Goal: Task Accomplishment & Management: Complete application form

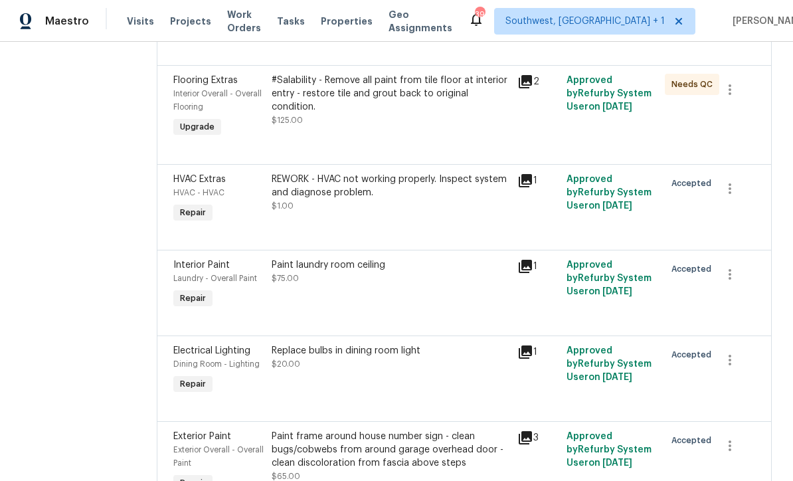
scroll to position [731, 0]
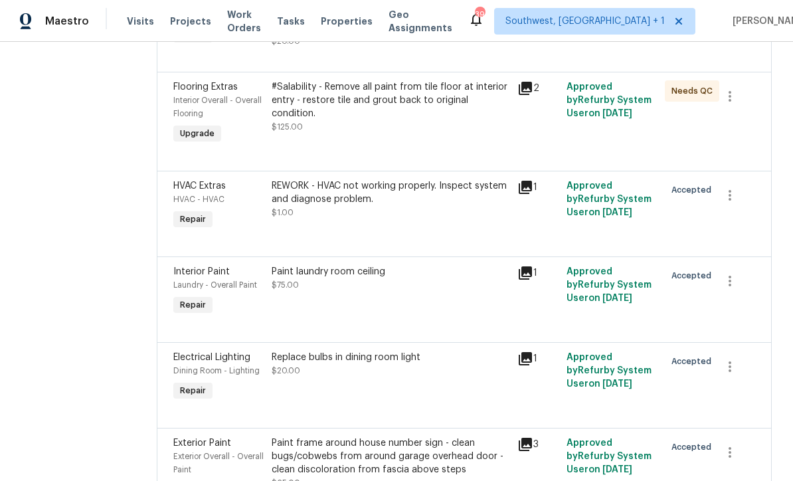
click at [471, 301] on div "Paint laundry room ceiling $75.00" at bounding box center [391, 291] width 246 height 61
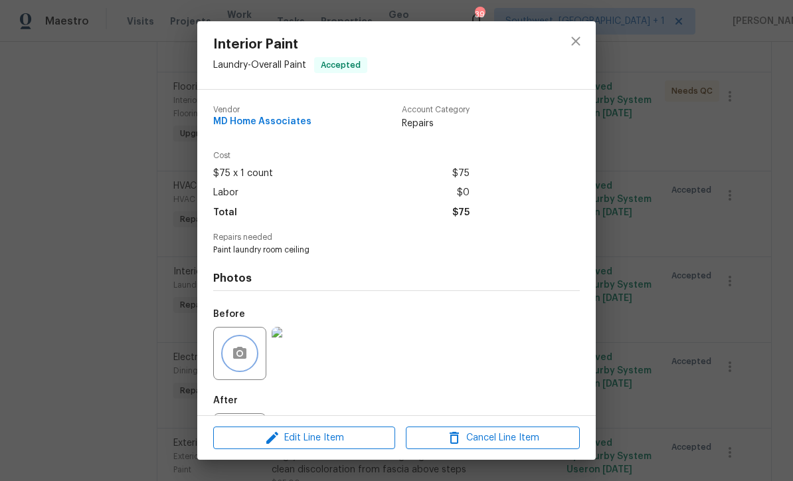
click at [248, 365] on button "button" at bounding box center [240, 353] width 32 height 32
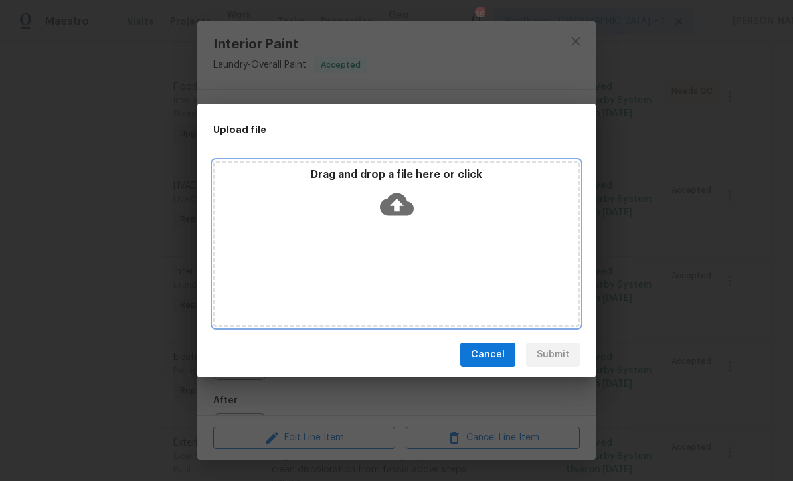
click at [389, 209] on icon at bounding box center [397, 204] width 34 height 23
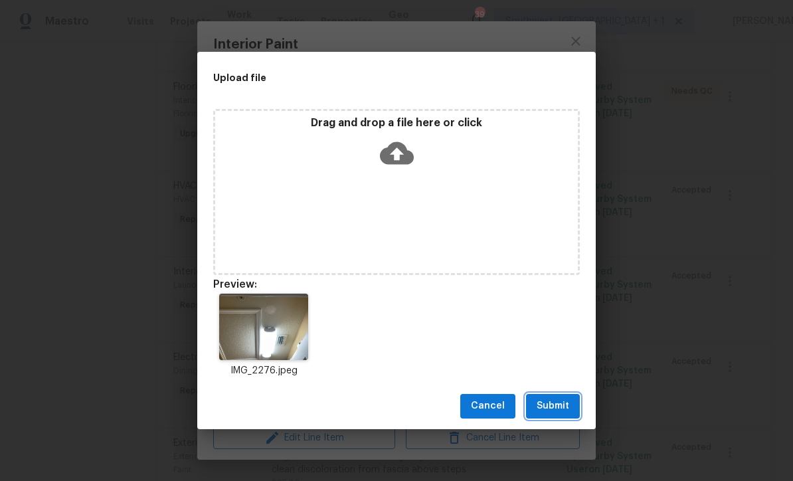
click at [562, 410] on span "Submit" at bounding box center [552, 406] width 33 height 17
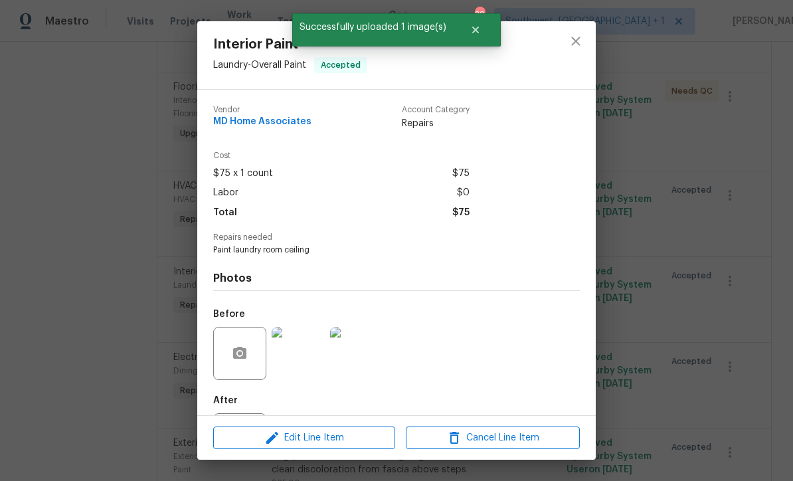
click at [371, 373] on img at bounding box center [356, 353] width 53 height 53
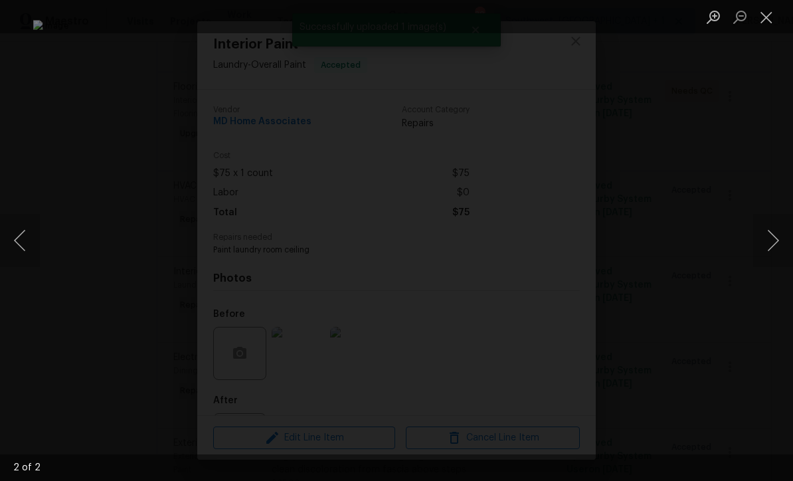
click at [759, 24] on button "Close lightbox" at bounding box center [766, 16] width 27 height 23
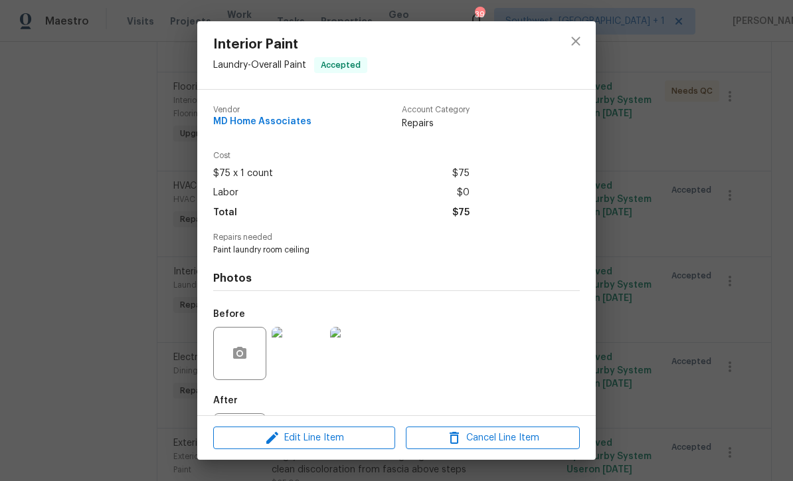
click at [355, 360] on img at bounding box center [356, 353] width 53 height 53
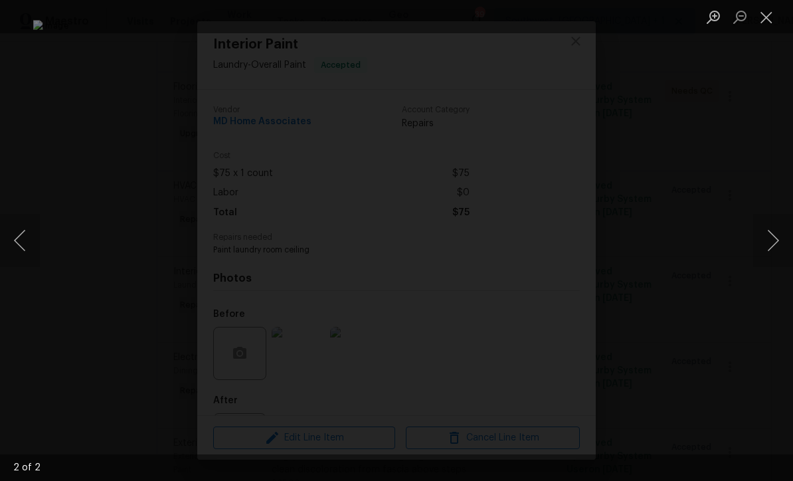
click at [762, 19] on button "Close lightbox" at bounding box center [766, 16] width 27 height 23
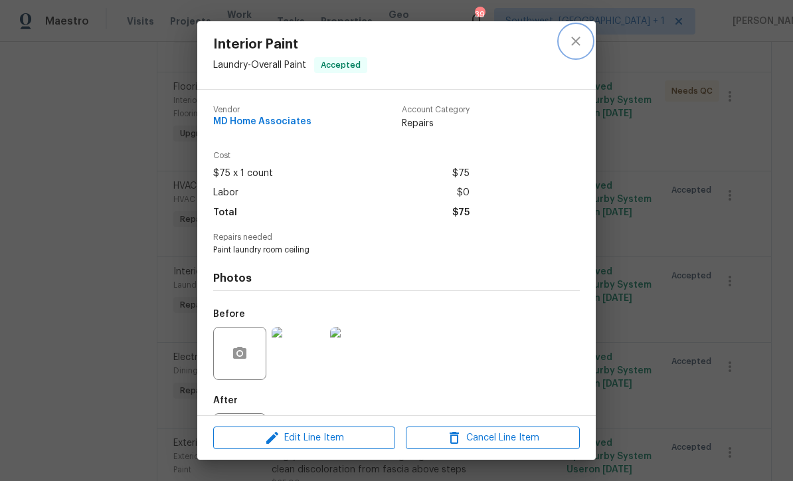
click at [580, 35] on icon "close" at bounding box center [576, 41] width 16 height 16
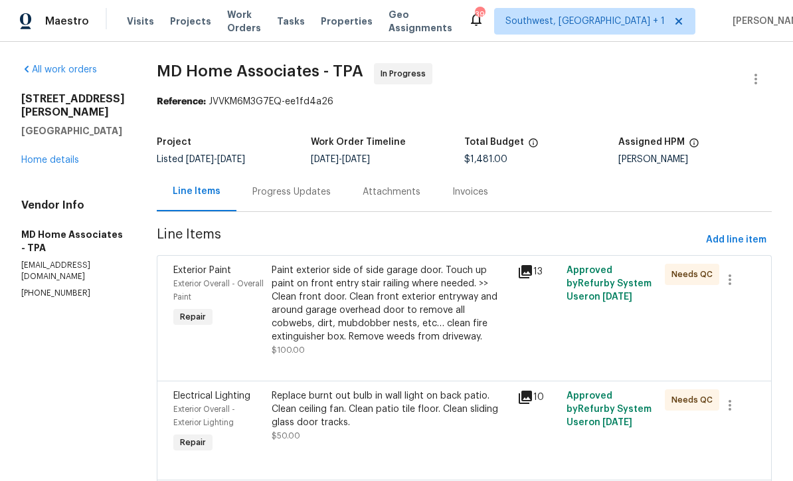
scroll to position [0, 0]
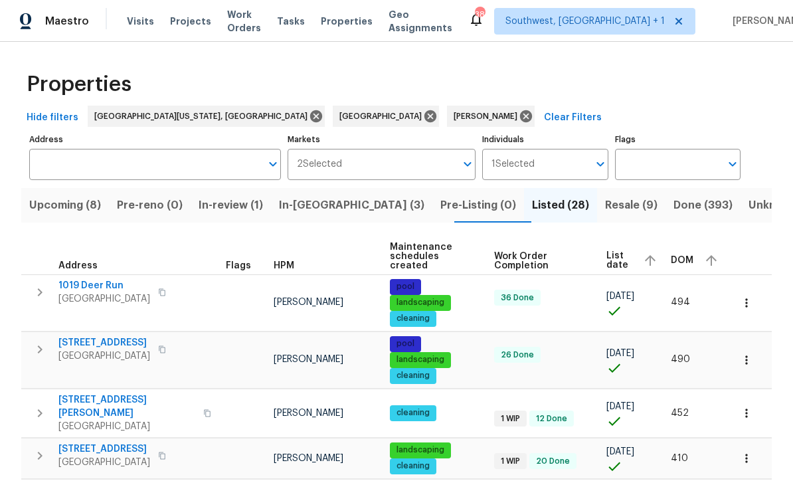
click at [324, 200] on span "In-reno (3)" at bounding box center [351, 205] width 145 height 19
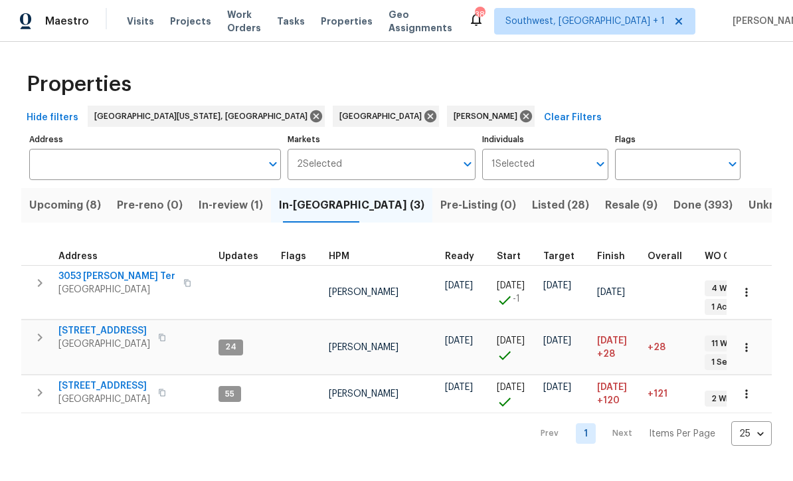
click at [87, 379] on span "10216 Woodborne Pl" at bounding box center [104, 385] width 92 height 13
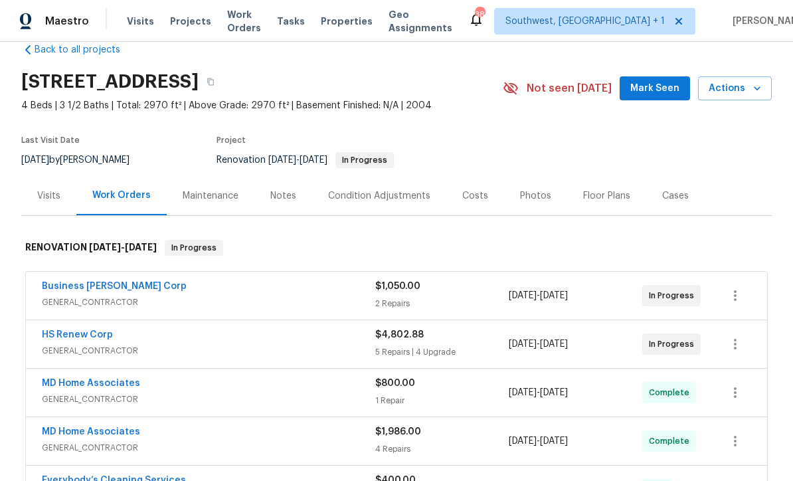
scroll to position [47, 0]
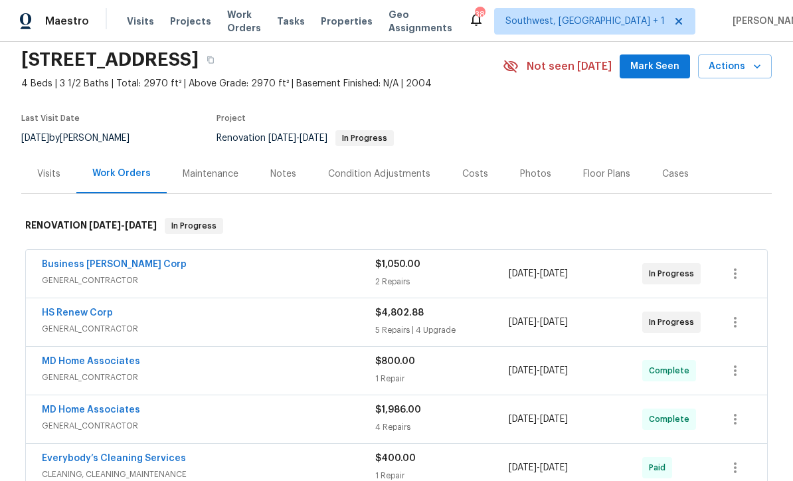
click at [53, 316] on link "HS Renew Corp" at bounding box center [77, 312] width 71 height 9
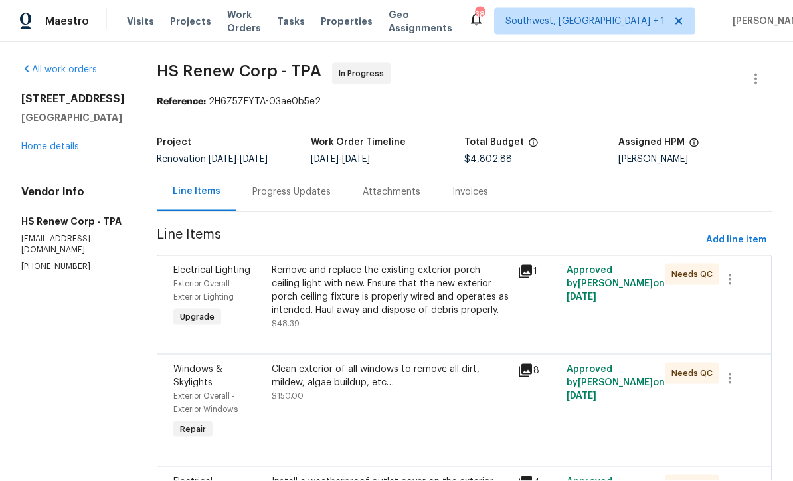
click at [46, 151] on link "Home details" at bounding box center [50, 146] width 58 height 9
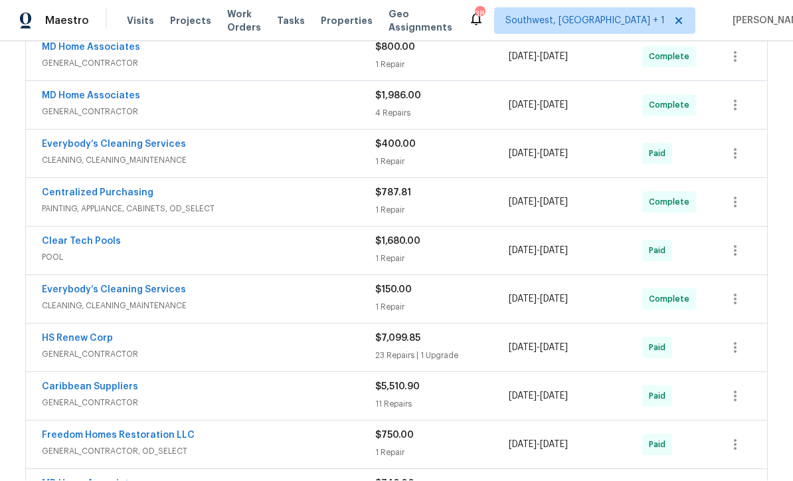
scroll to position [394, 0]
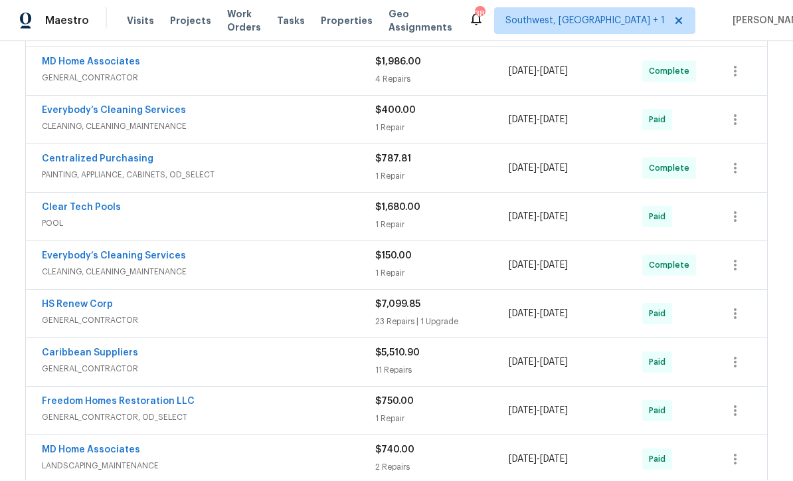
click at [56, 305] on link "HS Renew Corp" at bounding box center [77, 304] width 71 height 9
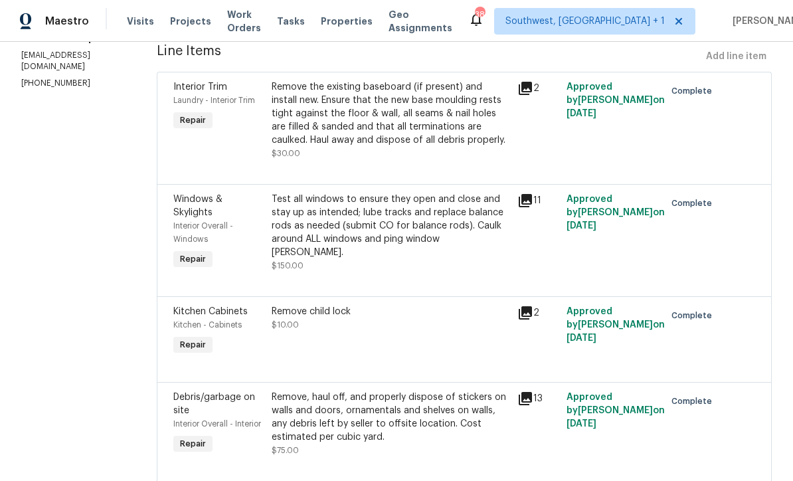
scroll to position [184, 0]
click at [311, 122] on div "Remove the existing baseboard (if present) and install new. Ensure that the new…" at bounding box center [390, 113] width 238 height 66
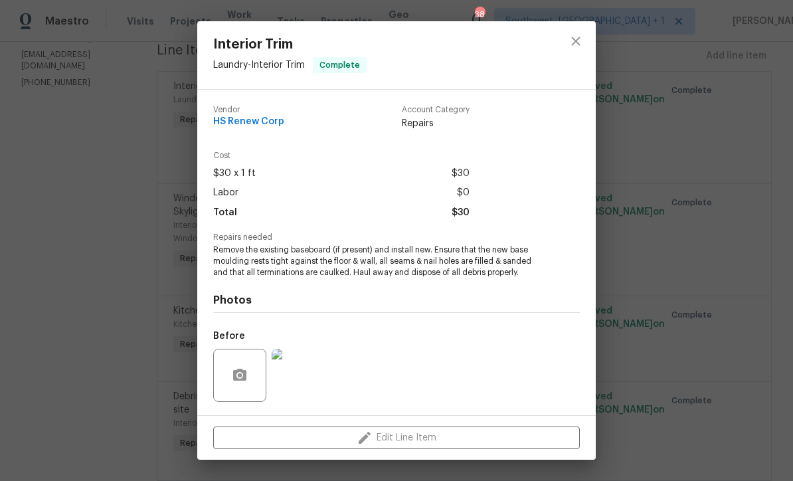
click at [301, 369] on img at bounding box center [297, 374] width 53 height 53
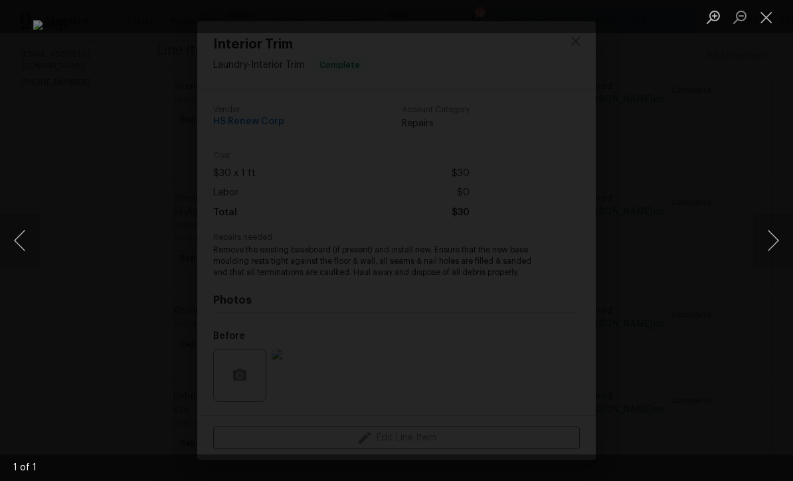
click at [775, 20] on button "Close lightbox" at bounding box center [766, 16] width 27 height 23
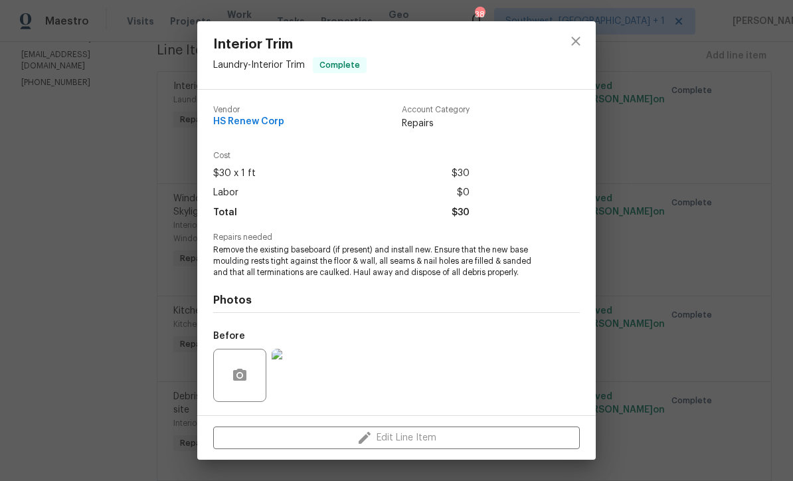
click at [564, 52] on div at bounding box center [576, 55] width 40 height 68
click at [577, 42] on icon "close" at bounding box center [575, 41] width 9 height 9
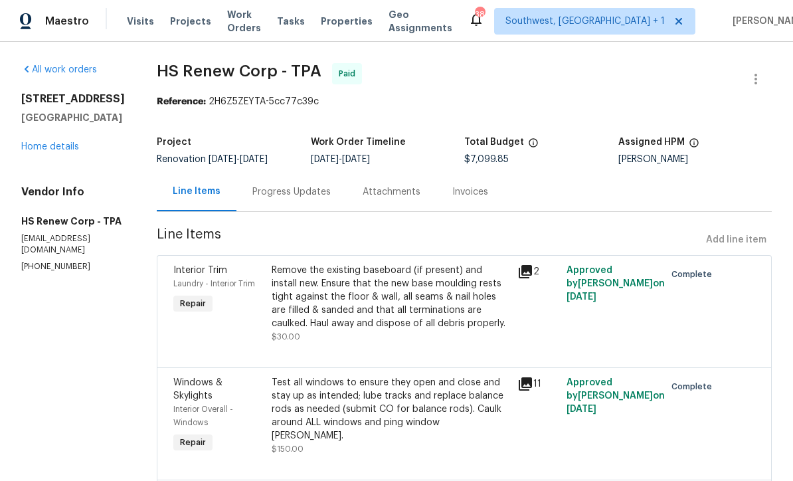
scroll to position [0, 0]
click at [43, 151] on link "Home details" at bounding box center [50, 146] width 58 height 9
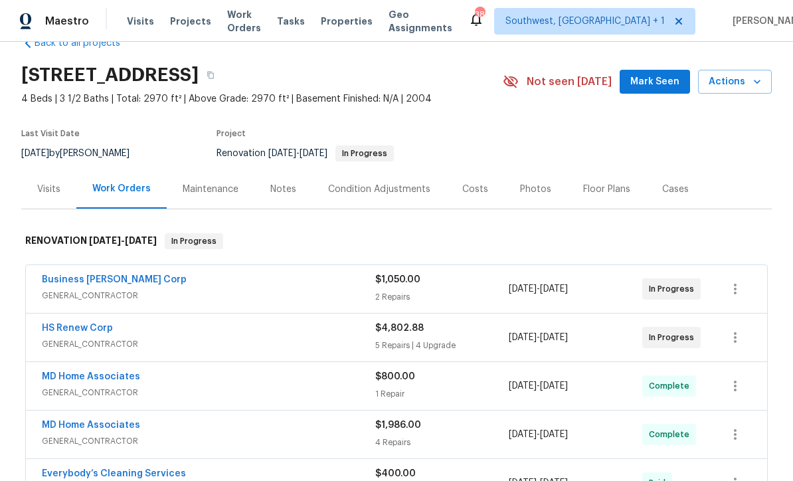
scroll to position [41, 0]
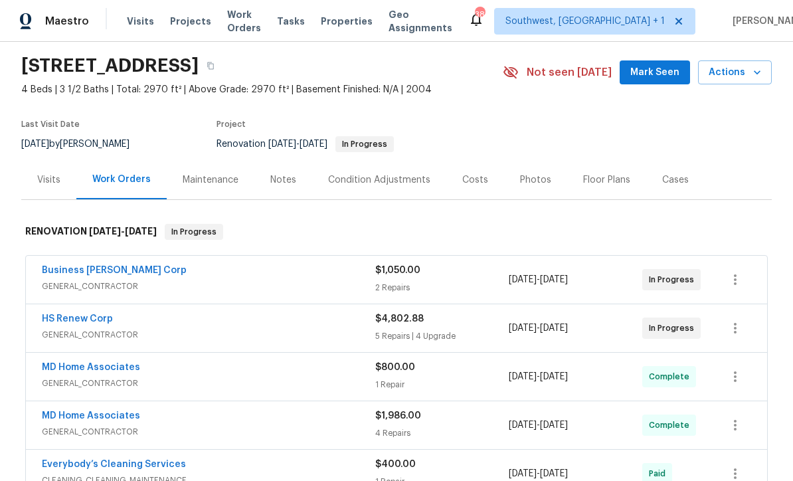
click at [56, 271] on link "Business [PERSON_NAME] Corp" at bounding box center [114, 270] width 145 height 9
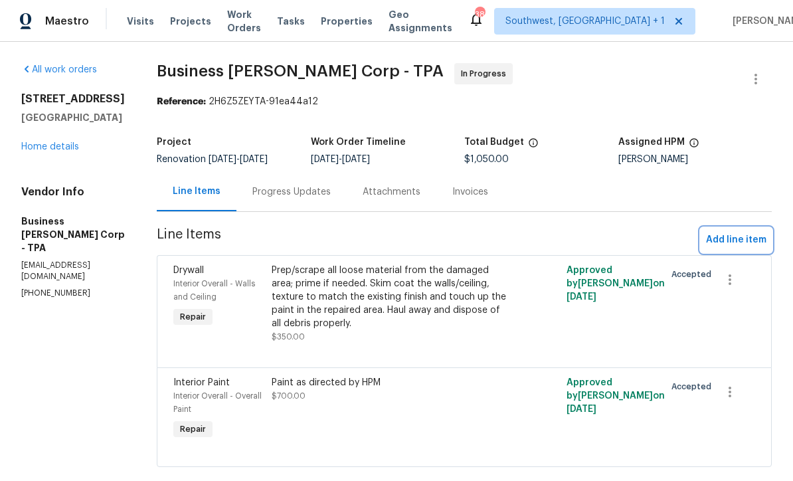
click at [729, 238] on span "Add line item" at bounding box center [736, 240] width 60 height 17
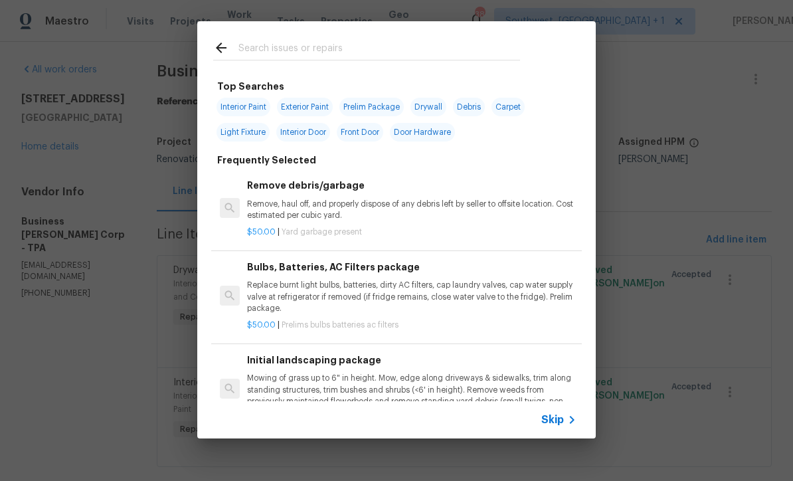
click at [556, 421] on span "Skip" at bounding box center [552, 419] width 23 height 13
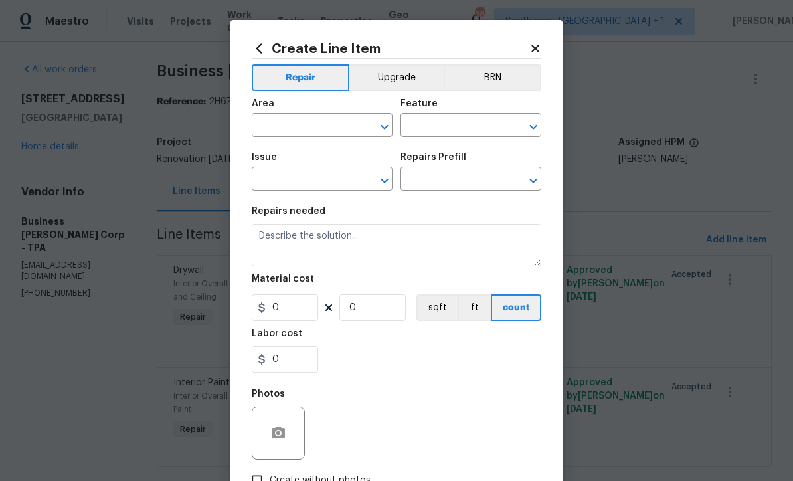
click at [334, 113] on div "Area" at bounding box center [322, 107] width 141 height 17
click at [333, 113] on div "Area" at bounding box center [322, 107] width 141 height 17
click at [347, 129] on input "text" at bounding box center [304, 126] width 104 height 21
click at [311, 157] on li "Garage" at bounding box center [322, 157] width 141 height 22
type input "Garage"
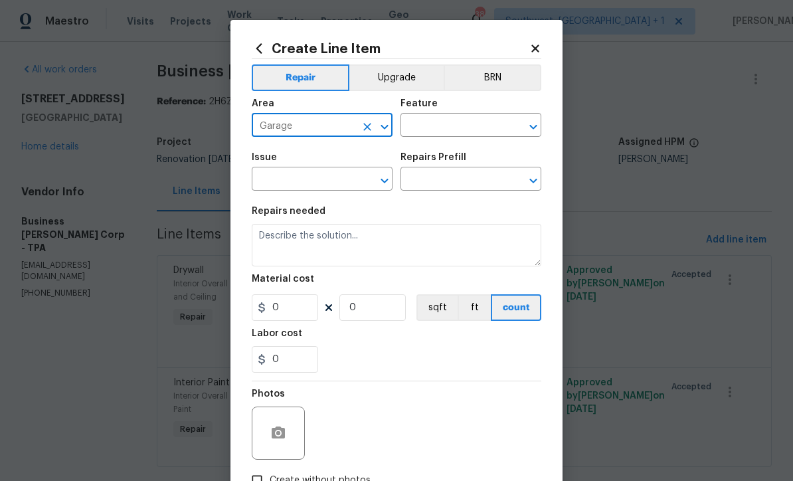
click at [473, 116] on input "text" at bounding box center [452, 126] width 104 height 21
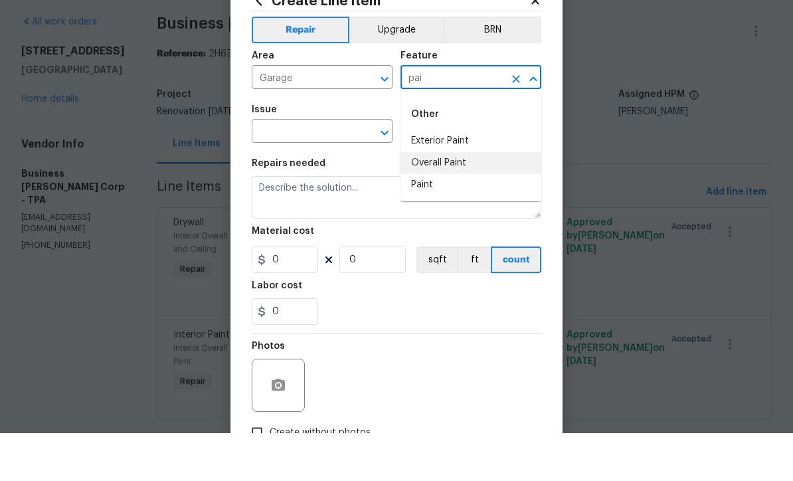
click at [459, 200] on li "Overall Paint" at bounding box center [470, 211] width 141 height 22
type input "Overall Paint"
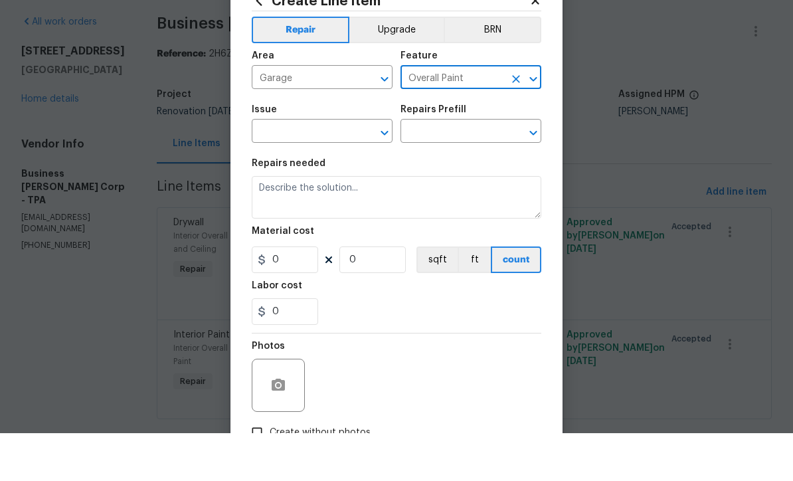
click at [344, 170] on input "text" at bounding box center [304, 180] width 104 height 21
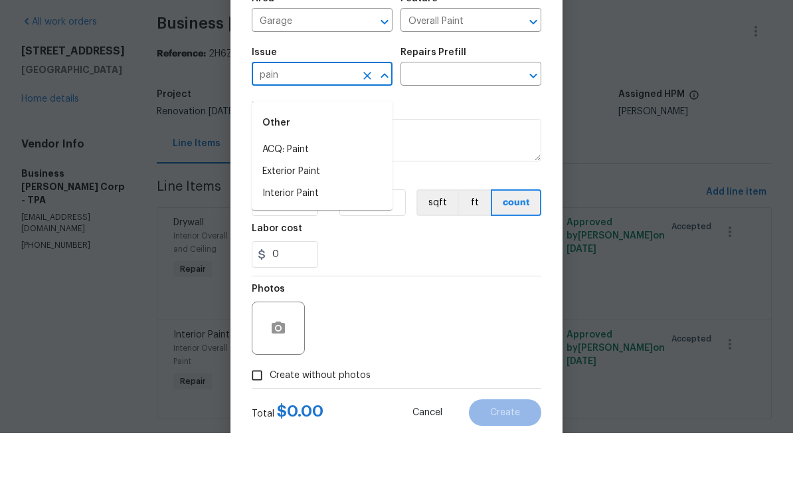
scroll to position [58, 0]
click at [319, 219] on li "Interior Paint" at bounding box center [322, 230] width 141 height 22
type input "Interior Paint"
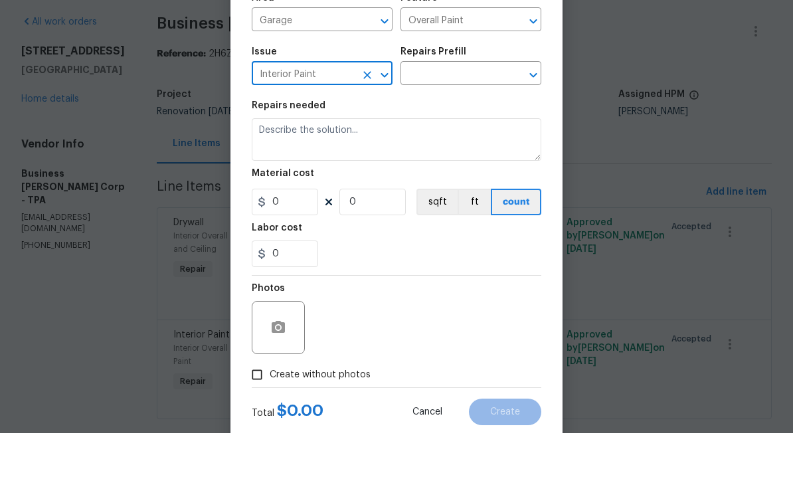
click at [452, 112] on input "text" at bounding box center [452, 122] width 104 height 21
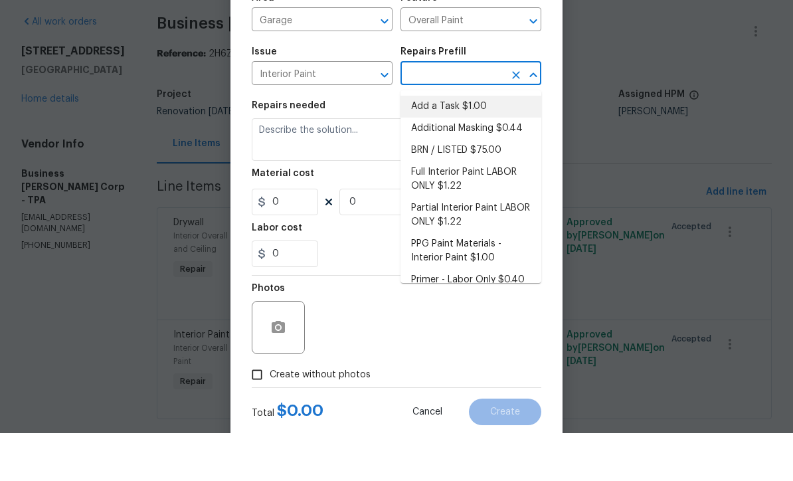
click at [467, 143] on li "Add a Task $1.00" at bounding box center [470, 154] width 141 height 22
type input "Add a Task $1.00"
type textarea "HPM to detail"
type input "1"
type input "Add a Task $1.00"
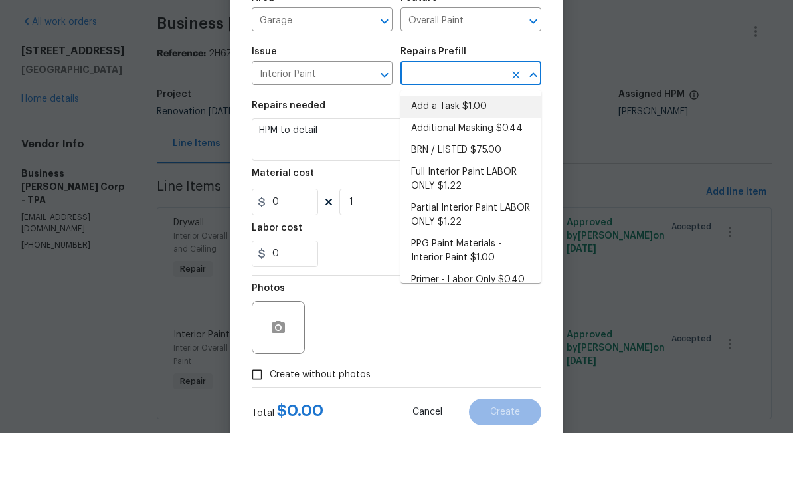
type input "1"
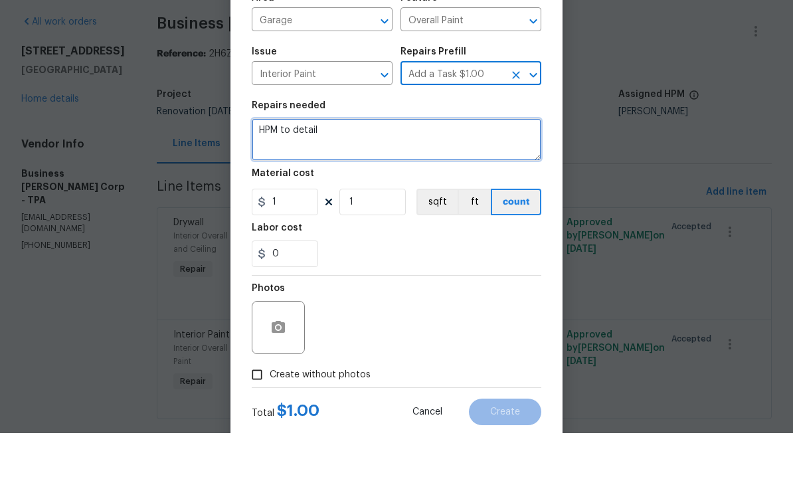
click at [425, 166] on textarea "HPM to detail" at bounding box center [396, 187] width 289 height 42
type textarea "H"
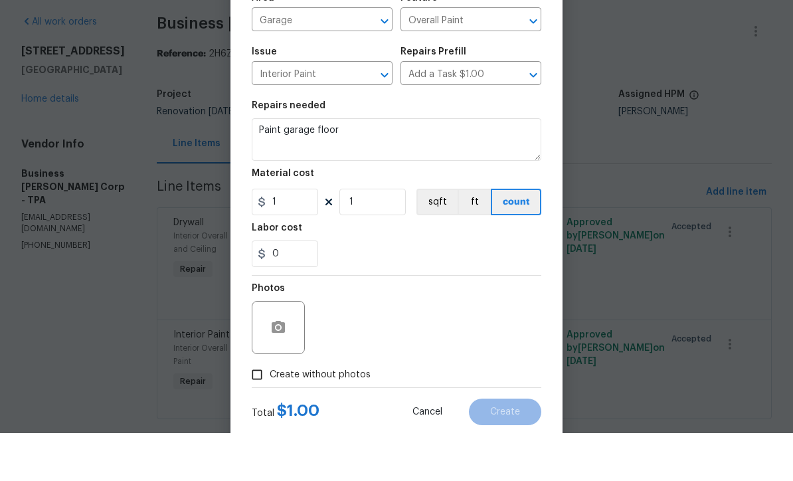
scroll to position [25, 0]
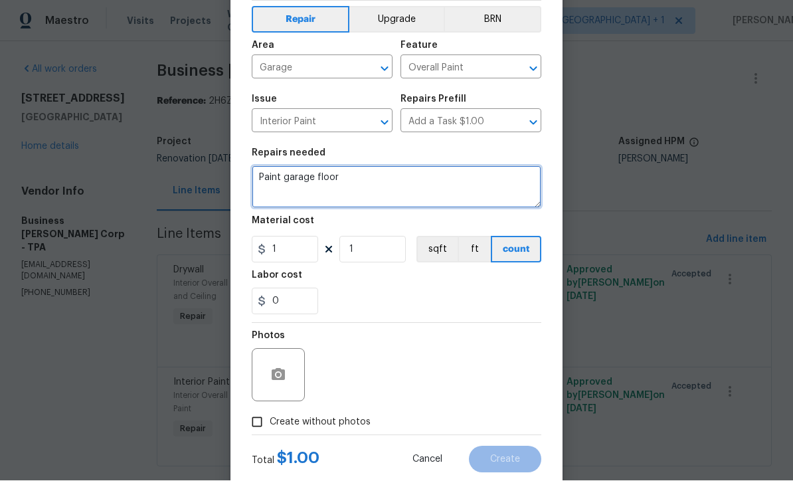
type textarea "Paint garage floor"
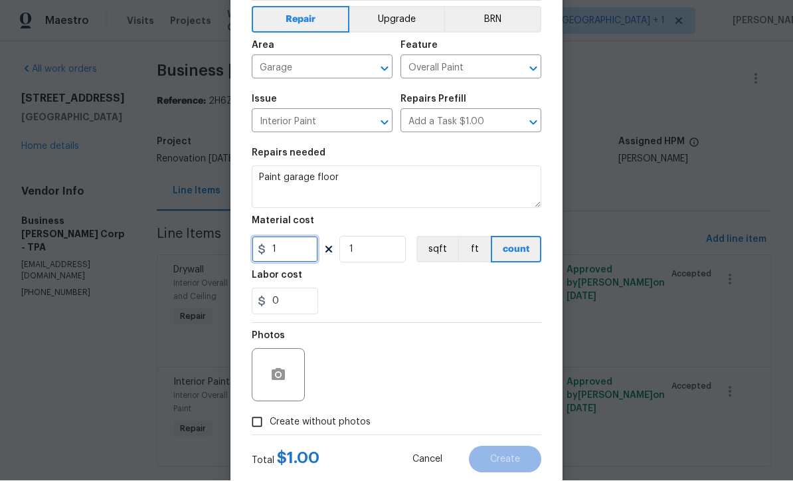
click at [292, 248] on input "1" at bounding box center [285, 249] width 66 height 27
type input "400"
click at [269, 380] on button "button" at bounding box center [278, 375] width 32 height 32
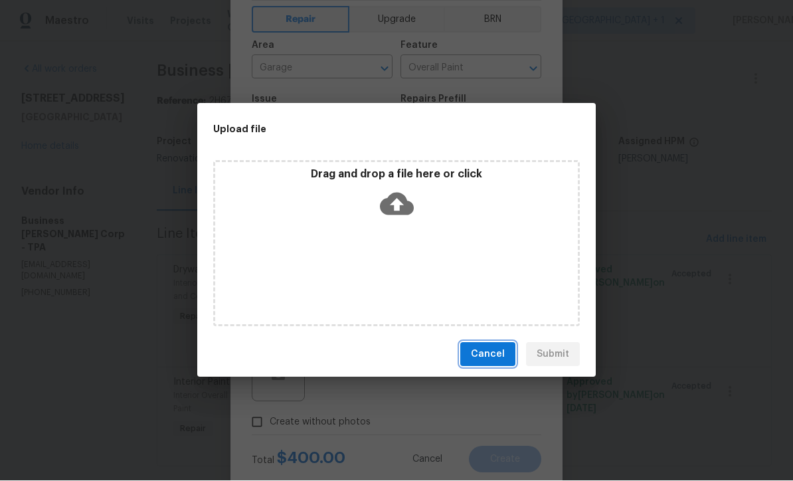
click at [512, 362] on button "Cancel" at bounding box center [487, 355] width 55 height 25
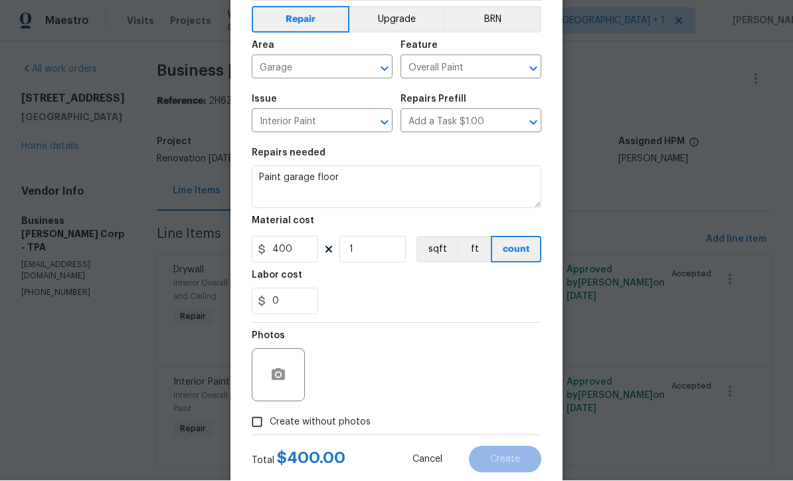
click at [254, 425] on input "Create without photos" at bounding box center [256, 422] width 25 height 25
checkbox input "true"
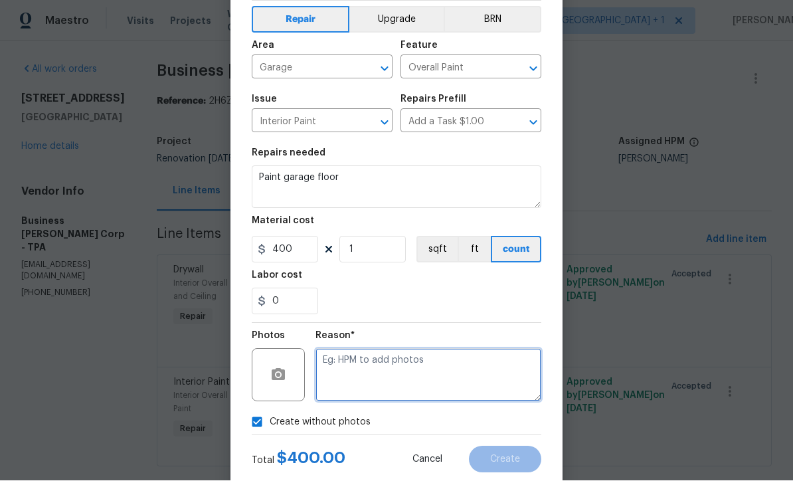
click at [465, 379] on textarea at bounding box center [428, 374] width 226 height 53
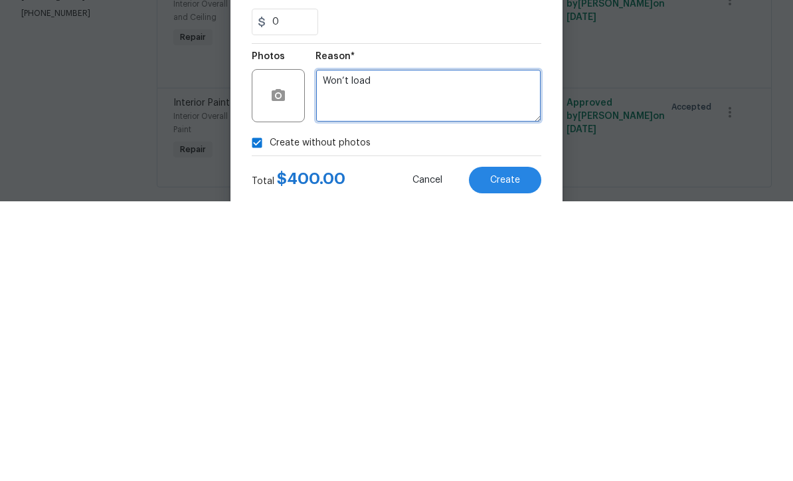
type textarea "Won’t load"
click at [518, 455] on span "Create" at bounding box center [505, 460] width 30 height 10
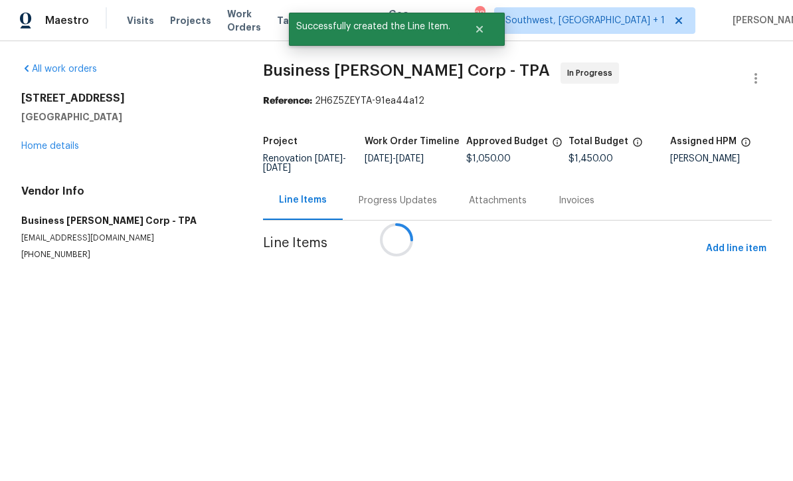
scroll to position [1, 0]
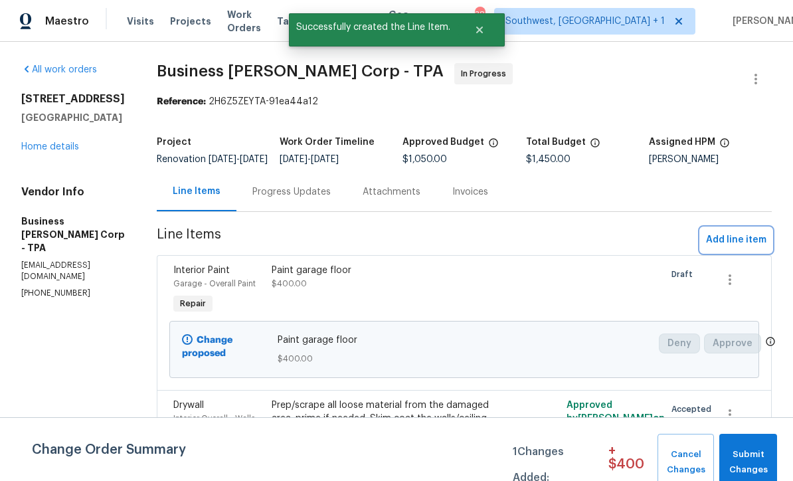
click at [741, 244] on span "Add line item" at bounding box center [736, 240] width 60 height 17
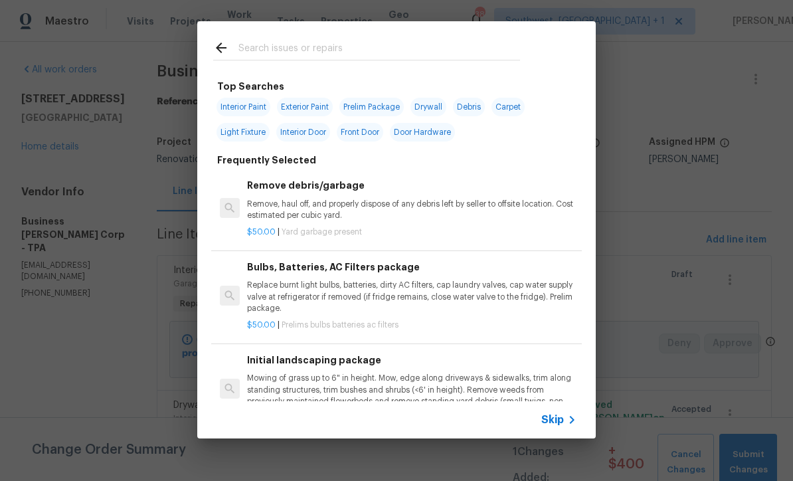
click at [562, 420] on span "Skip" at bounding box center [552, 419] width 23 height 13
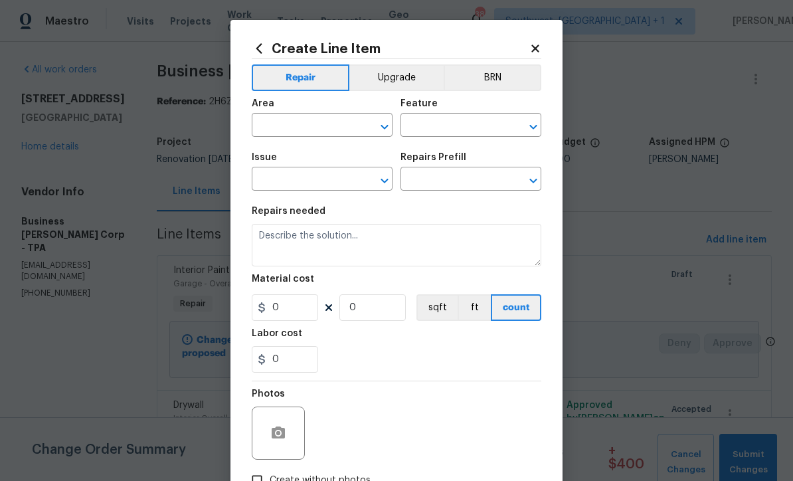
click at [540, 40] on div "Create Line Item Repair Upgrade BRN Area ​ Feature ​ Issue ​ Repairs Prefill ​ …" at bounding box center [396, 286] width 332 height 532
click at [538, 44] on icon at bounding box center [535, 48] width 12 height 12
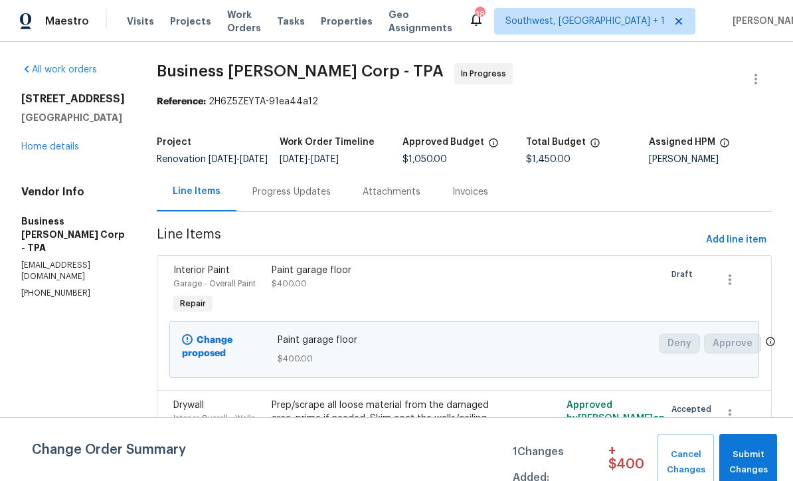
click at [279, 198] on div "Progress Updates" at bounding box center [291, 191] width 78 height 13
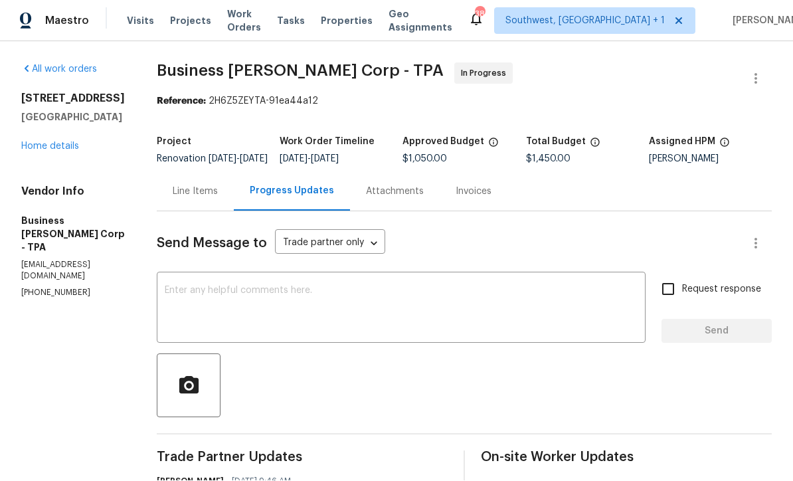
click at [202, 185] on div "Line Items" at bounding box center [195, 191] width 45 height 13
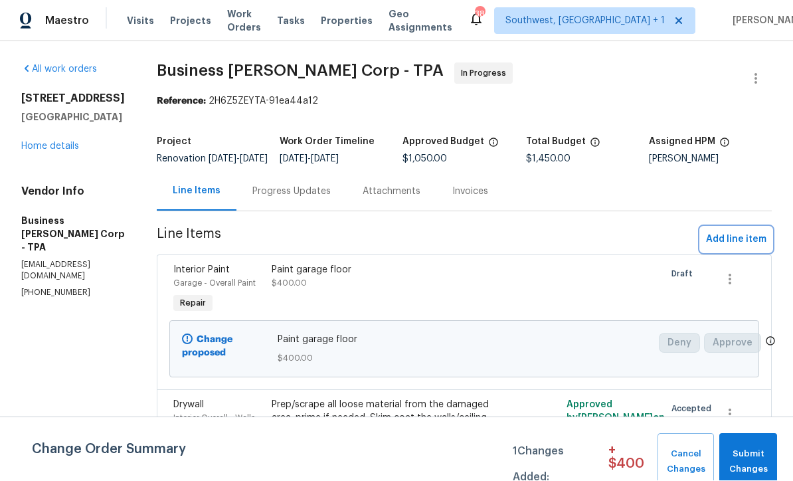
click at [734, 232] on span "Add line item" at bounding box center [736, 240] width 60 height 17
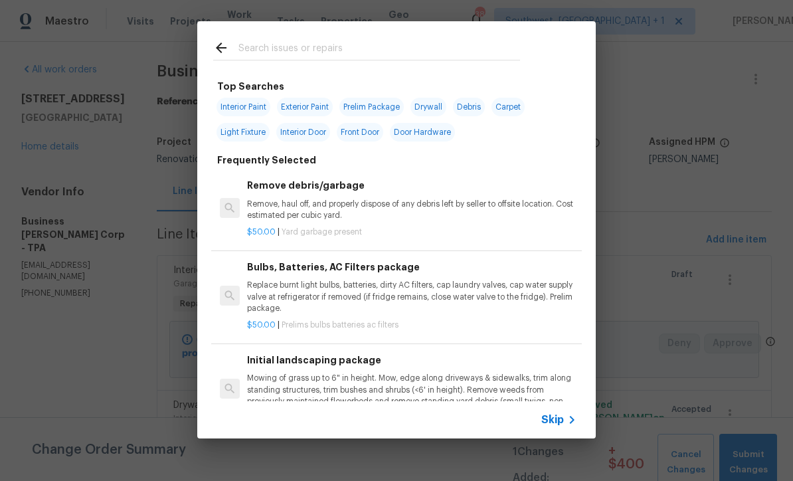
click at [554, 420] on span "Skip" at bounding box center [552, 419] width 23 height 13
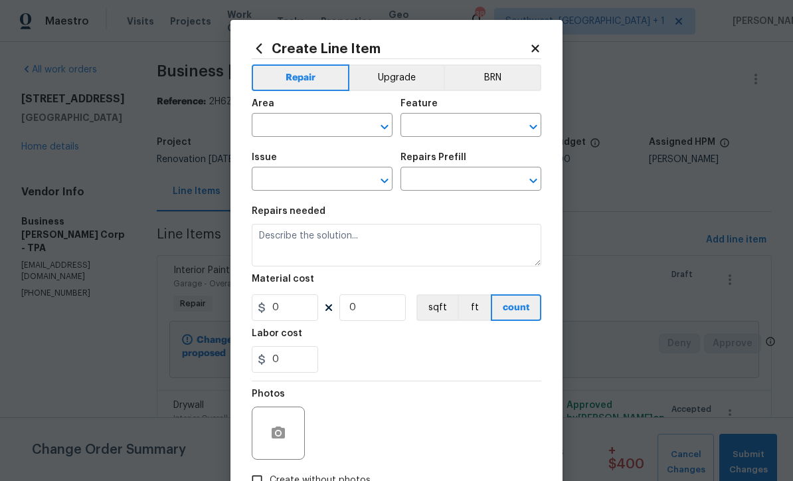
click at [335, 123] on input "text" at bounding box center [304, 126] width 104 height 21
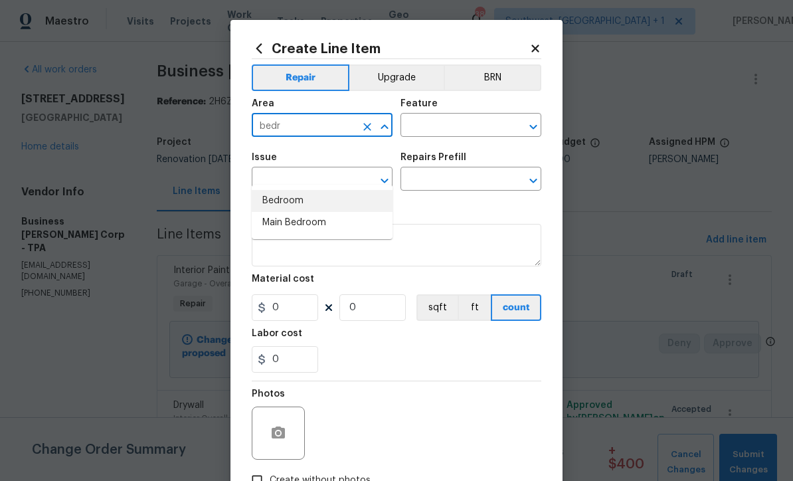
click at [318, 190] on li "Bedroom" at bounding box center [322, 201] width 141 height 22
type input "Bedroom"
click at [472, 126] on input "text" at bounding box center [452, 126] width 104 height 21
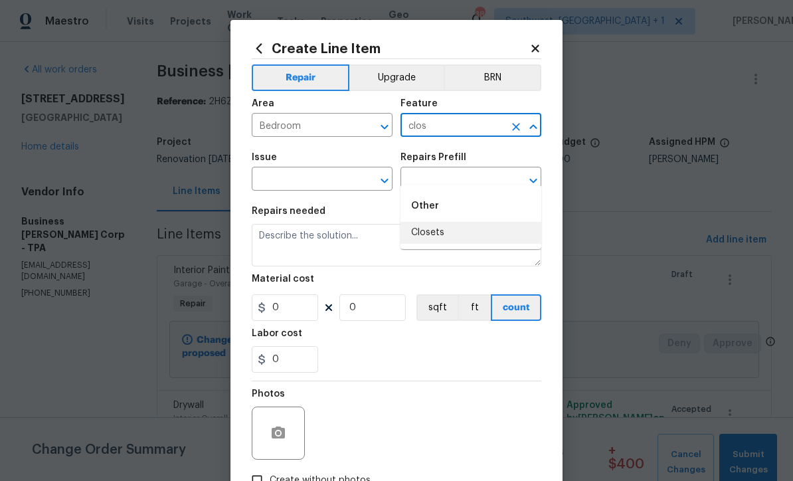
click at [445, 222] on li "Closets" at bounding box center [470, 233] width 141 height 22
type input "Closets"
click at [353, 173] on input "text" at bounding box center [304, 180] width 104 height 21
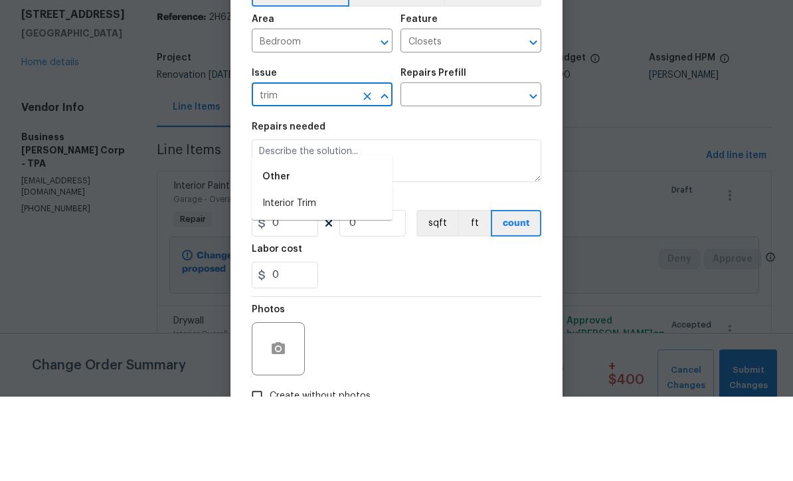
click at [325, 277] on li "Interior Trim" at bounding box center [322, 288] width 141 height 22
type input "Interior Trim"
click at [473, 170] on input "text" at bounding box center [452, 180] width 104 height 21
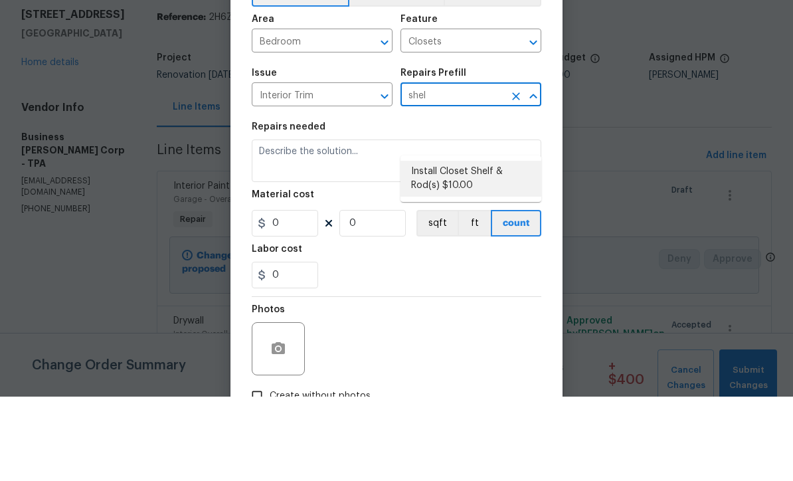
click at [489, 245] on li "Install Closet Shelf & Rod(s) $10.00" at bounding box center [470, 263] width 141 height 36
type input "Install Closet Shelf & Rod(s) $10.00"
type input "Interior Trim"
type textarea "Install closet shelving, rod(s) and hardware as directed by the PM. Ensure that…"
type input "1"
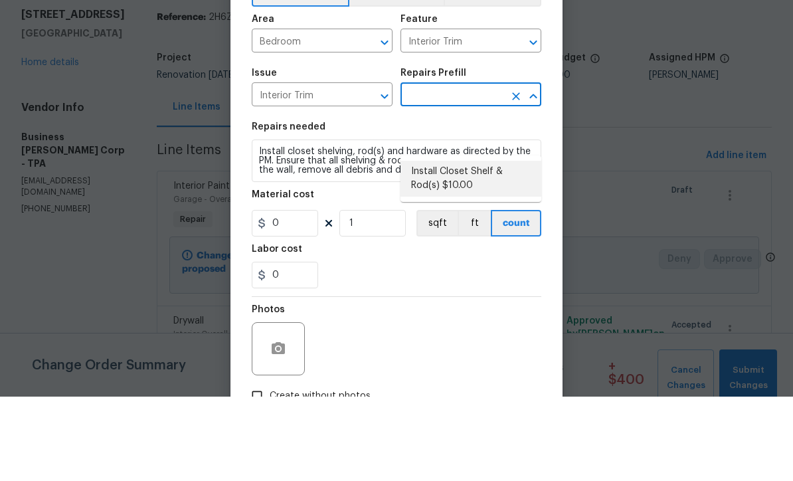
type input "Install Closet Shelf & Rod(s) $10.00"
type input "10"
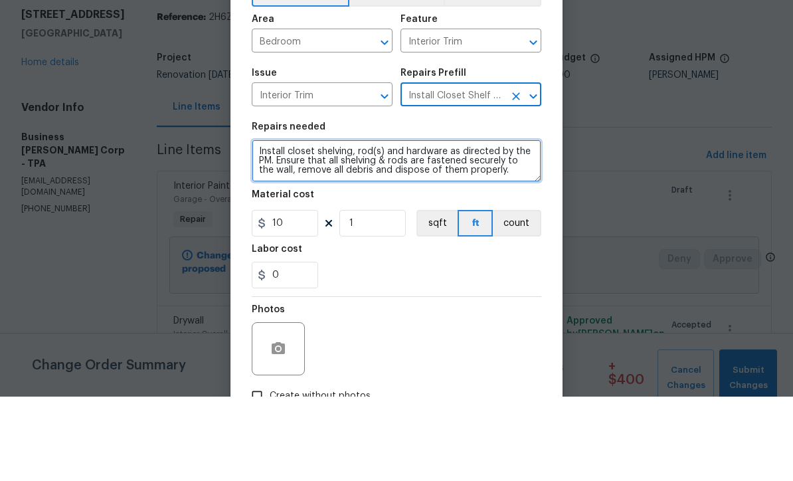
click at [386, 224] on textarea "Install closet shelving, rod(s) and hardware as directed by the PM. Ensure that…" at bounding box center [396, 245] width 289 height 42
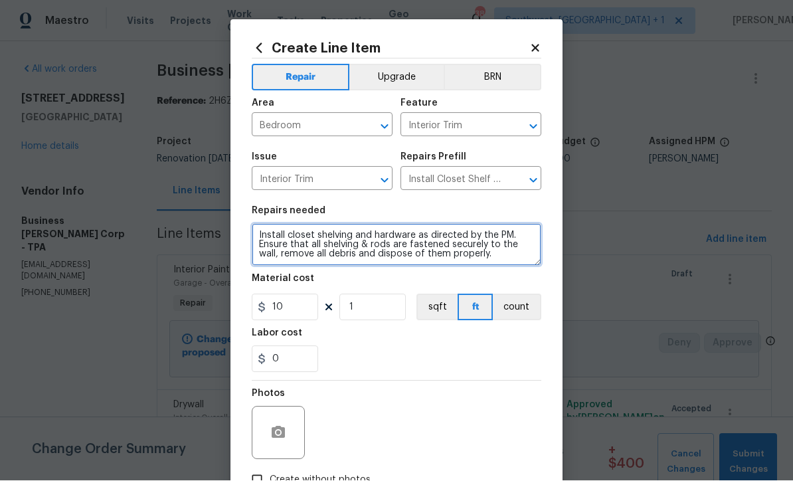
type textarea "Install closet shelving and hardware as directed by the PM. Ensure that all she…"
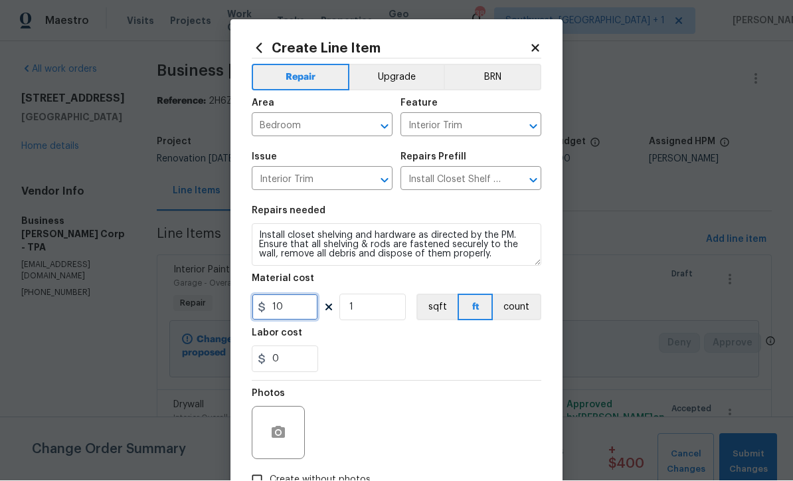
click at [307, 310] on input "10" at bounding box center [285, 307] width 66 height 27
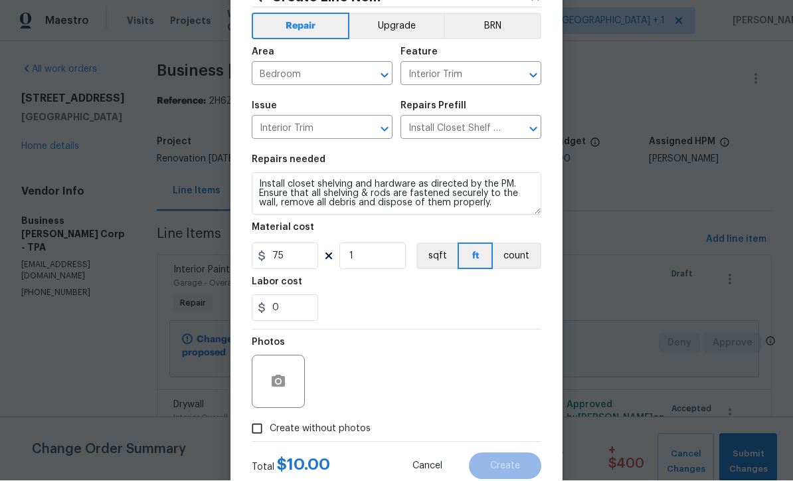
scroll to position [80, 0]
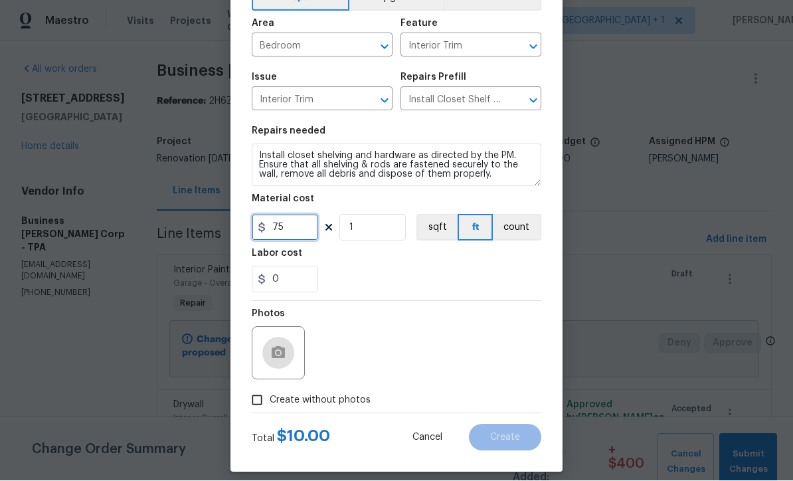
type input "75"
click at [272, 343] on button "button" at bounding box center [278, 353] width 32 height 32
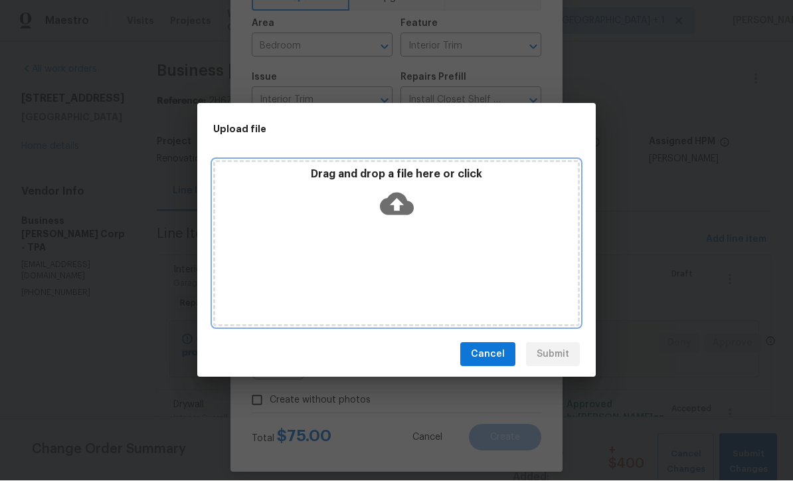
click at [408, 198] on icon at bounding box center [397, 204] width 34 height 34
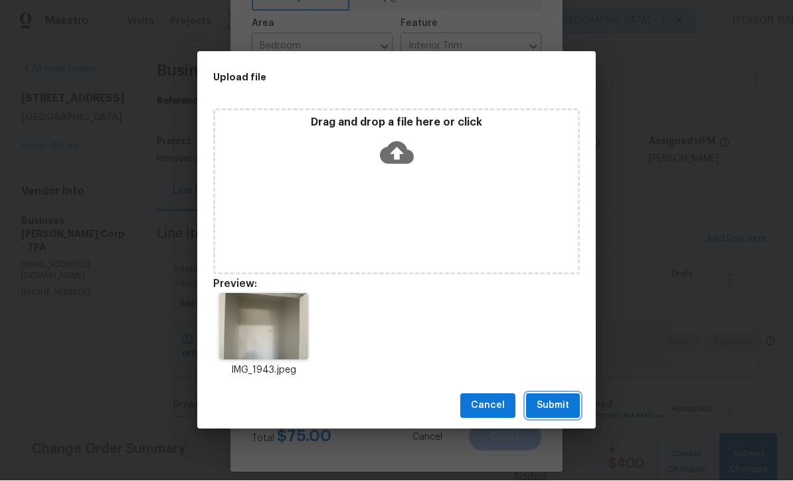
click at [570, 415] on button "Submit" at bounding box center [553, 406] width 54 height 25
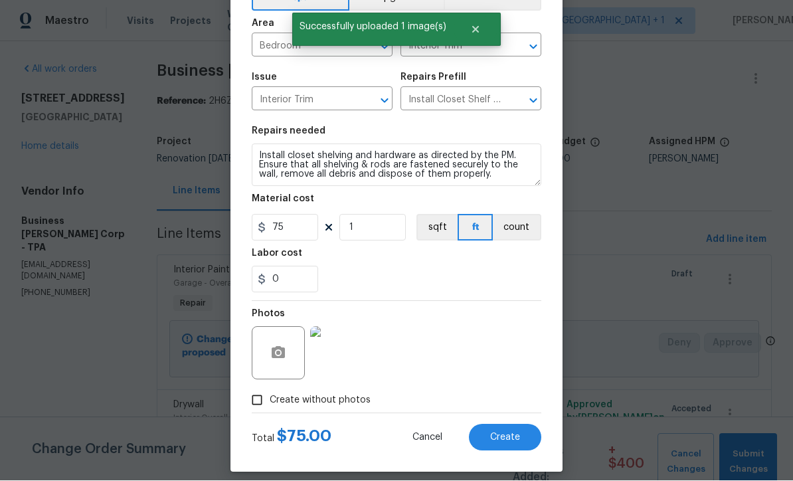
click at [502, 443] on span "Create" at bounding box center [505, 438] width 30 height 10
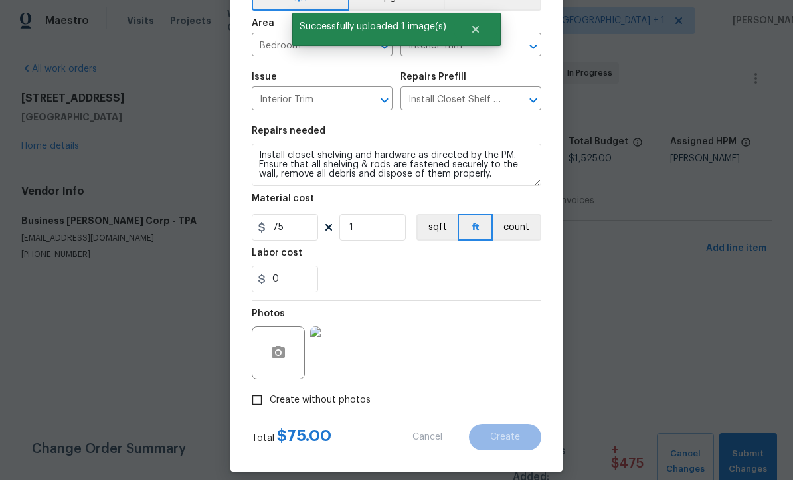
scroll to position [0, 0]
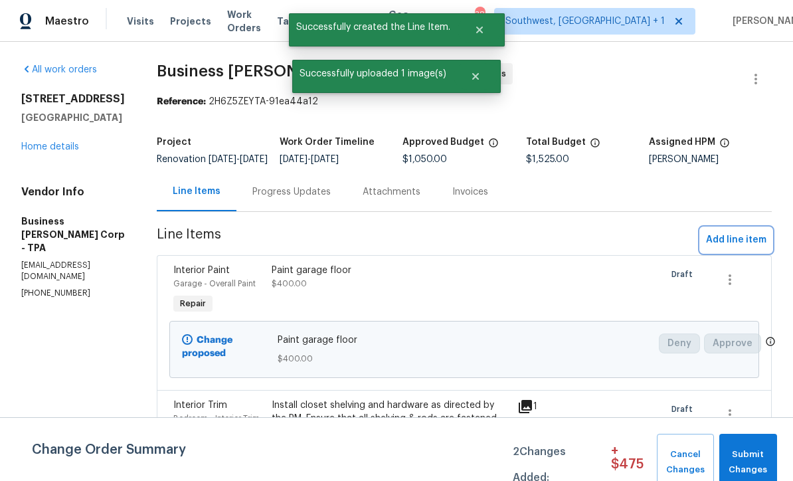
click at [745, 248] on span "Add line item" at bounding box center [736, 240] width 60 height 17
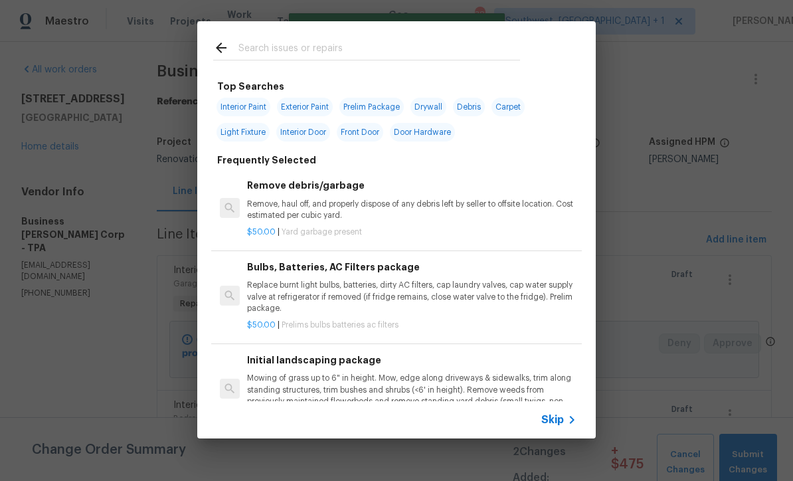
click at [565, 425] on icon at bounding box center [572, 420] width 16 height 16
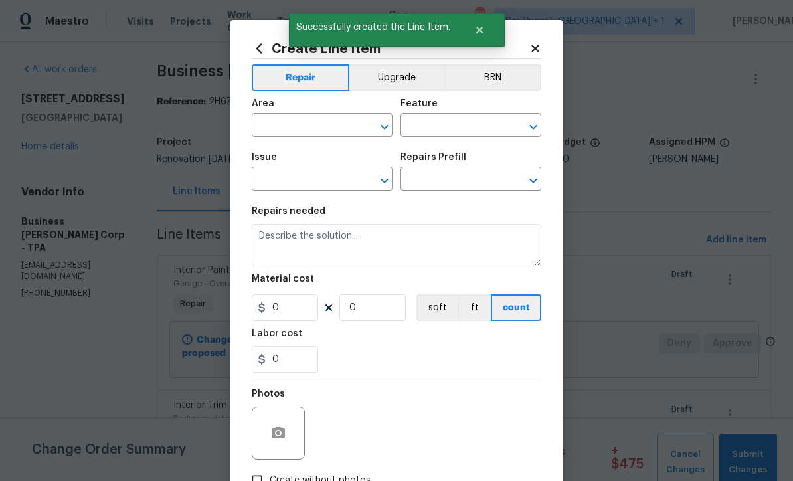
click at [277, 117] on input "text" at bounding box center [304, 126] width 104 height 21
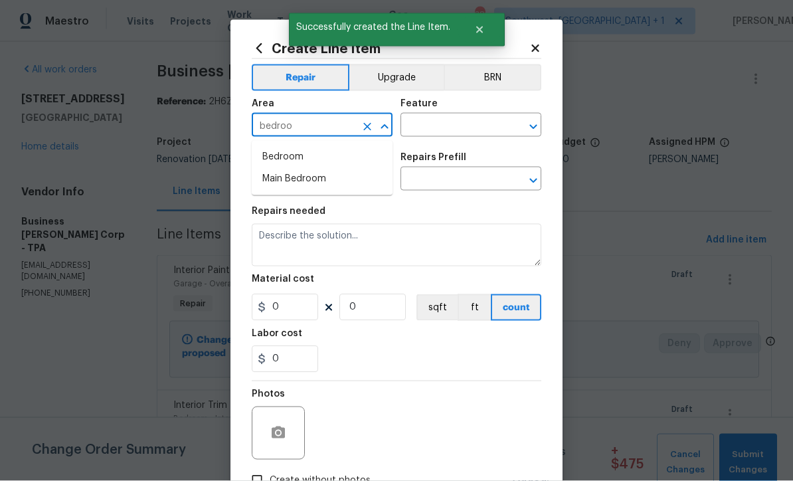
click at [271, 175] on li "Main Bedroom" at bounding box center [322, 179] width 141 height 22
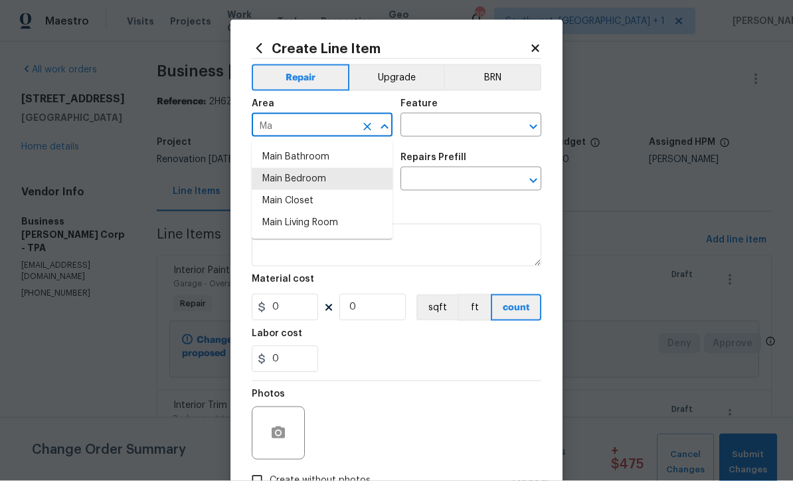
type input "M"
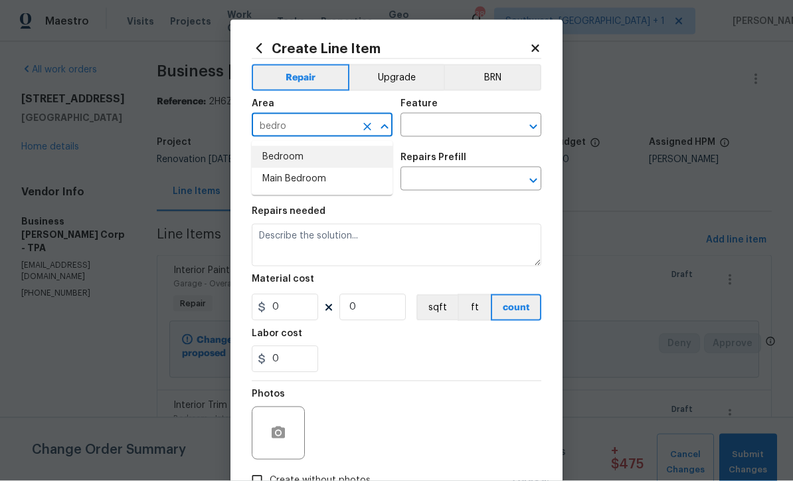
click at [269, 155] on li "Bedroom" at bounding box center [322, 157] width 141 height 22
type input "Bedroom"
click at [476, 119] on input "text" at bounding box center [452, 126] width 104 height 21
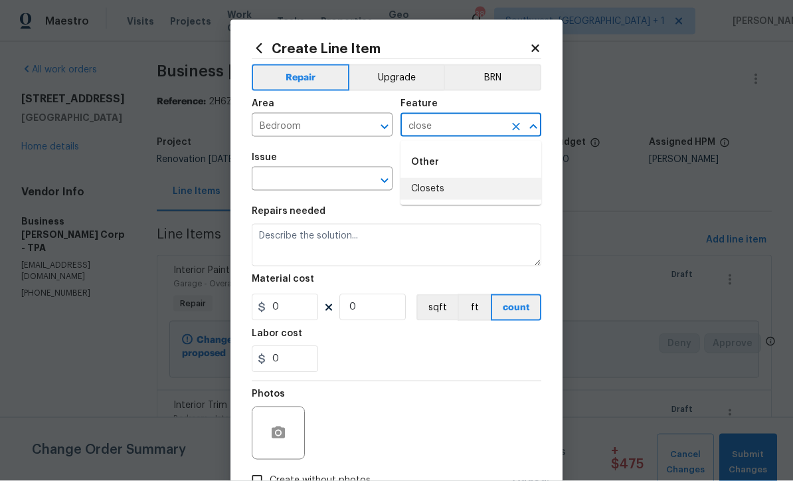
click at [443, 186] on li "Closets" at bounding box center [470, 189] width 141 height 22
type input "Closets"
click at [275, 169] on div "Issue" at bounding box center [322, 161] width 141 height 17
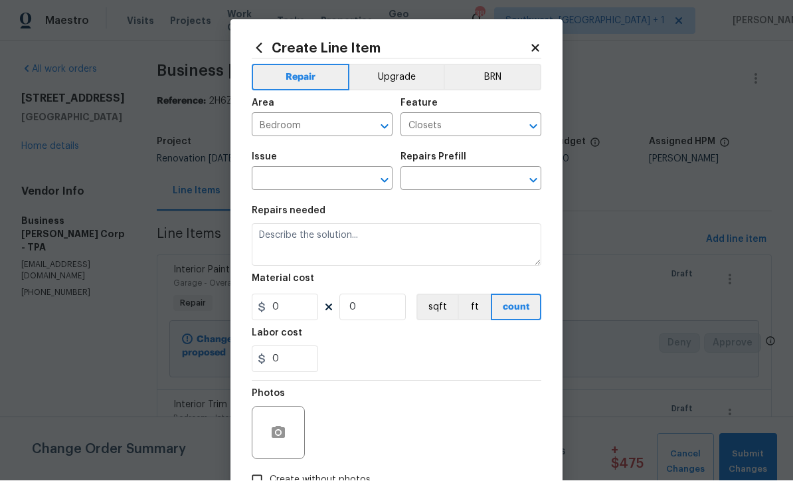
click at [278, 175] on input "text" at bounding box center [304, 180] width 104 height 21
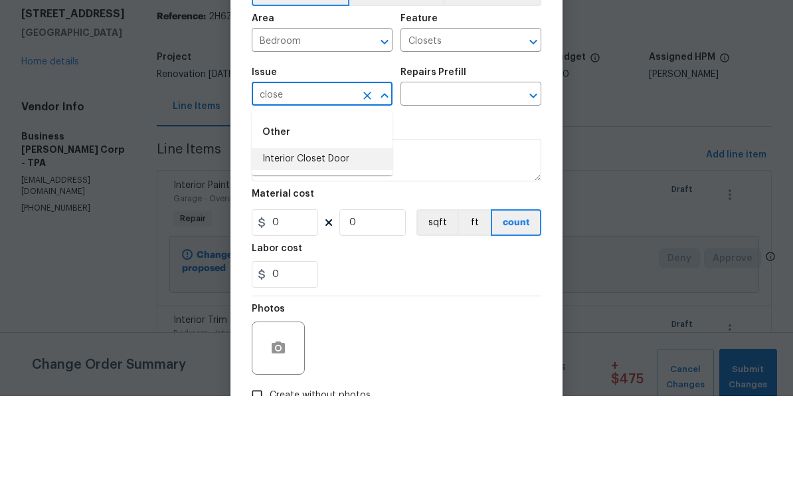
click at [276, 233] on li "Interior Closet Door" at bounding box center [322, 244] width 141 height 22
type input "Interior Closet Door"
click at [480, 170] on input "text" at bounding box center [452, 180] width 104 height 21
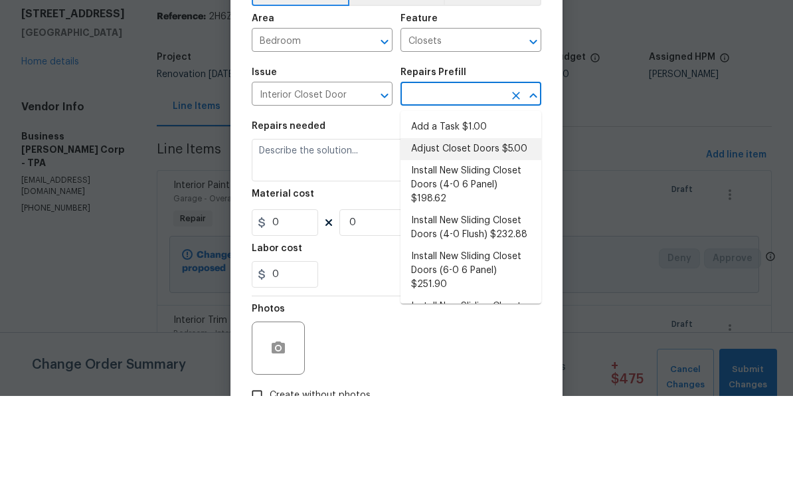
click at [502, 223] on li "Adjust Closet Doors $5.00" at bounding box center [470, 234] width 141 height 22
type input "Adjust Closet Doors $5.00"
type input "Interior Door"
type textarea "Adjust the closet doors ensuring that they open/close/operate as intended."
type input "1"
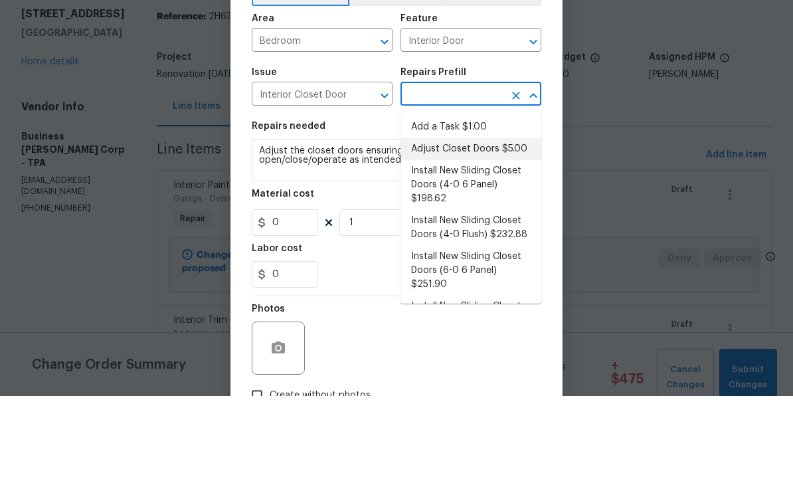
type input "Adjust Closet Doors $5.00"
type input "5"
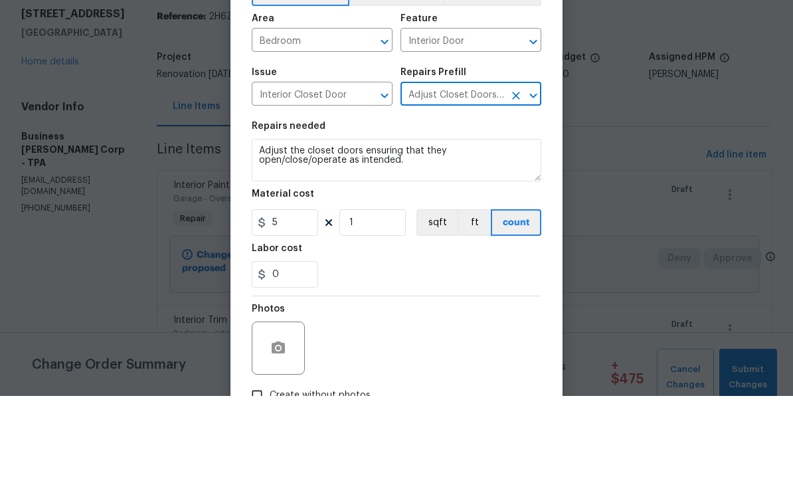
scroll to position [44, 0]
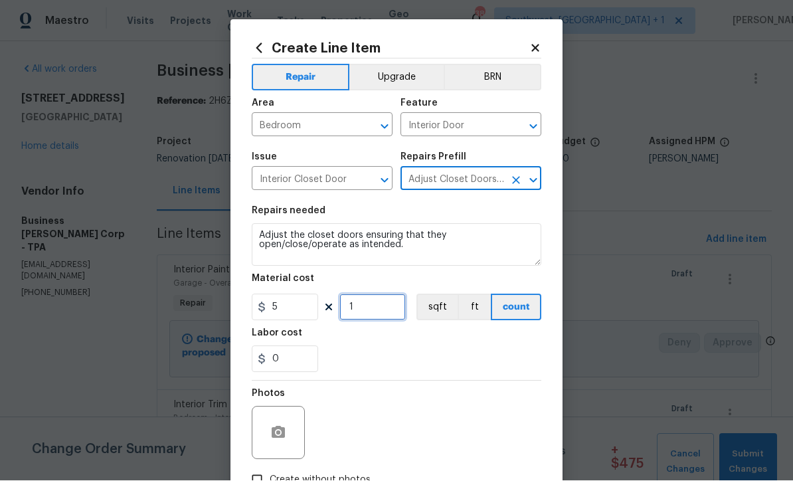
click at [370, 307] on input "1" at bounding box center [372, 307] width 66 height 27
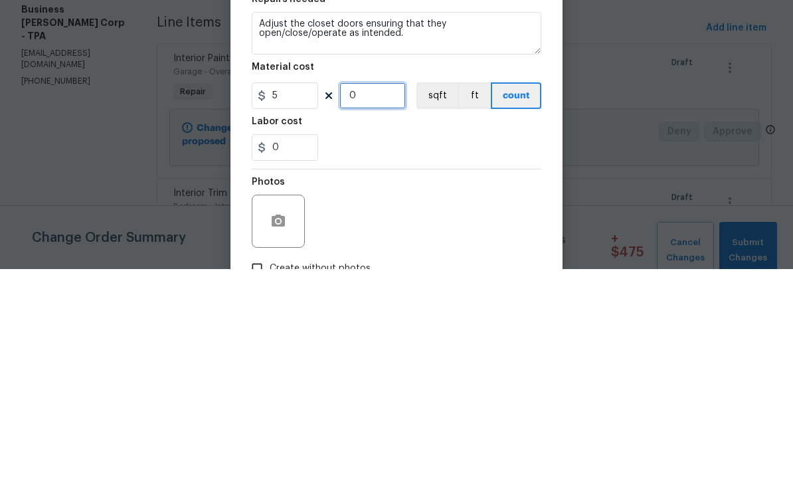
type input "3"
click at [281, 294] on input "5" at bounding box center [285, 307] width 66 height 27
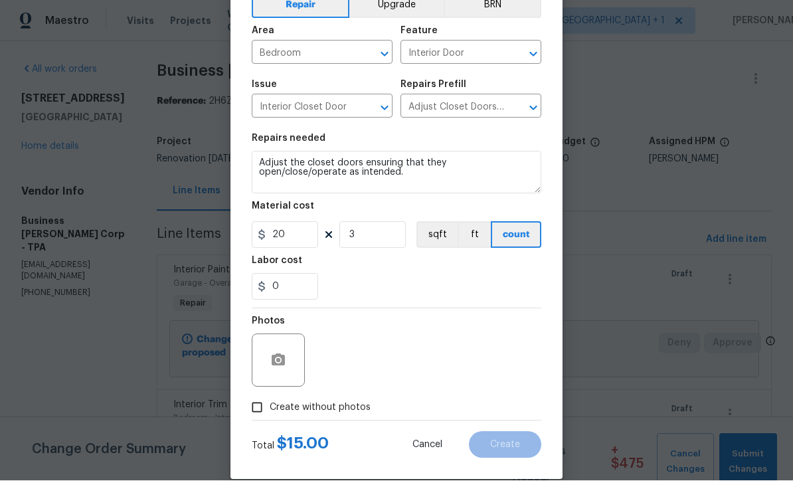
scroll to position [76, 0]
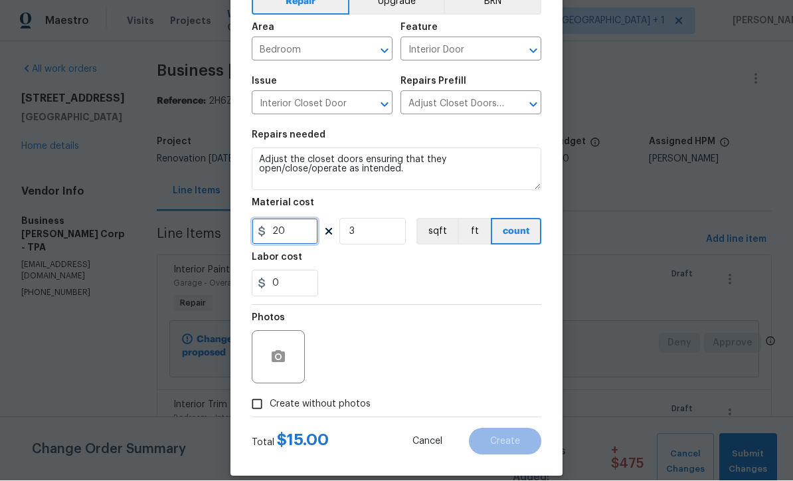
type input "20"
click at [272, 360] on icon "button" at bounding box center [277, 356] width 13 height 12
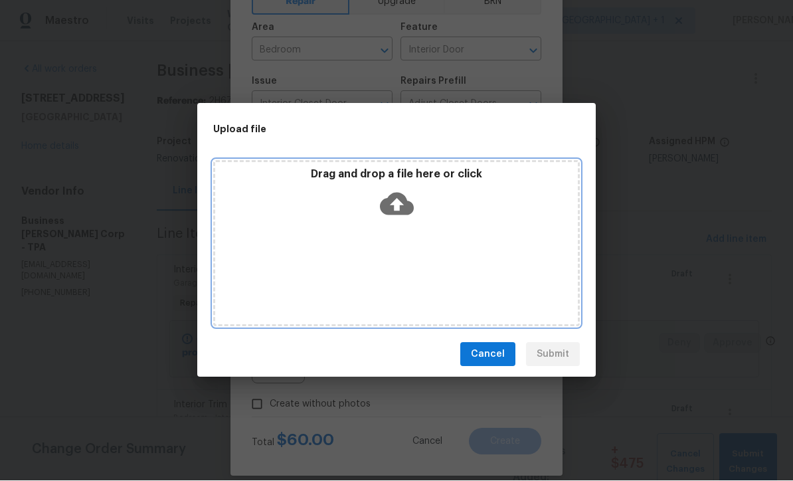
click at [392, 208] on icon at bounding box center [397, 204] width 34 height 23
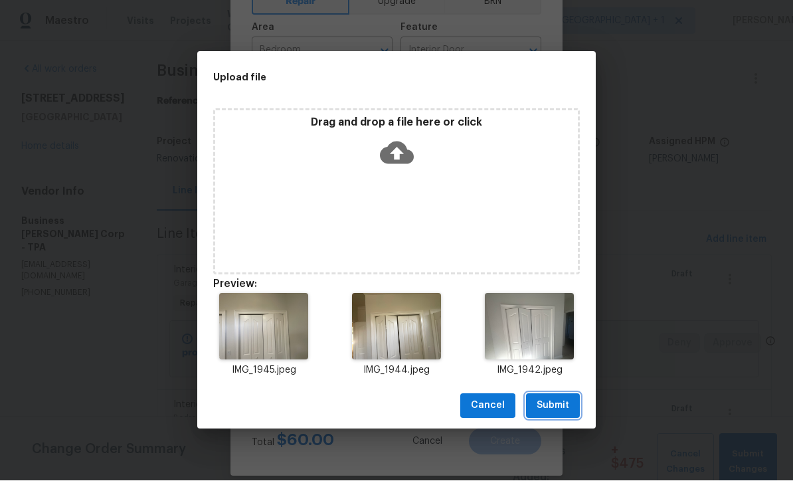
click at [555, 414] on button "Submit" at bounding box center [553, 406] width 54 height 25
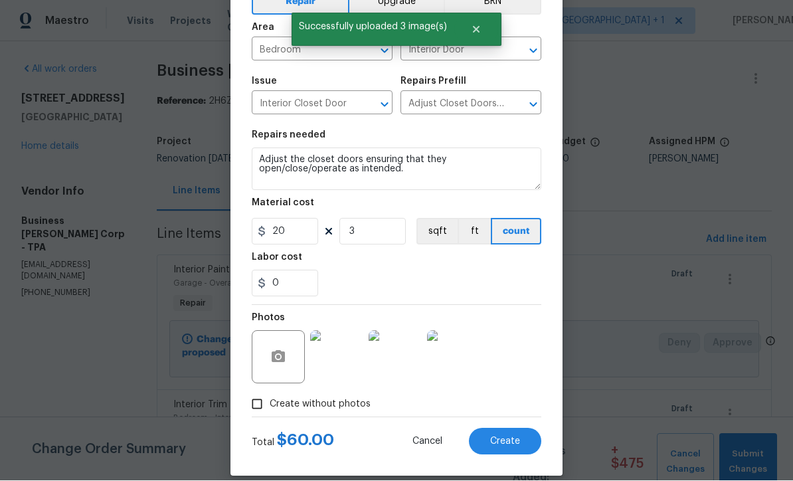
click at [508, 443] on span "Create" at bounding box center [505, 442] width 30 height 10
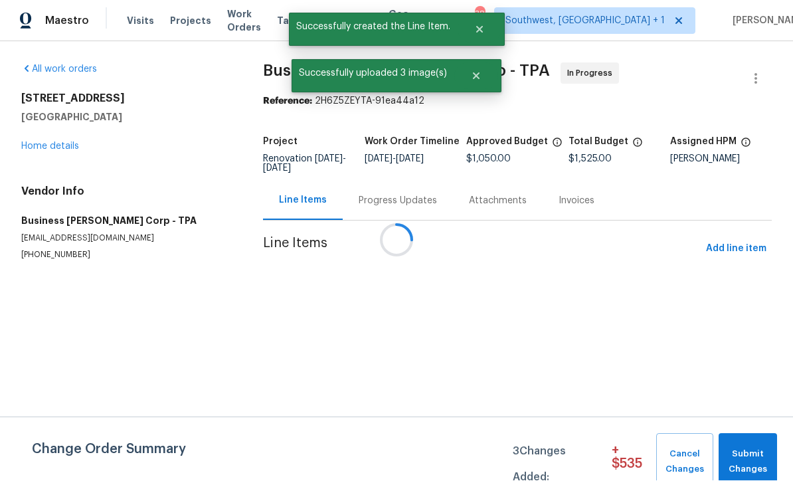
scroll to position [0, 0]
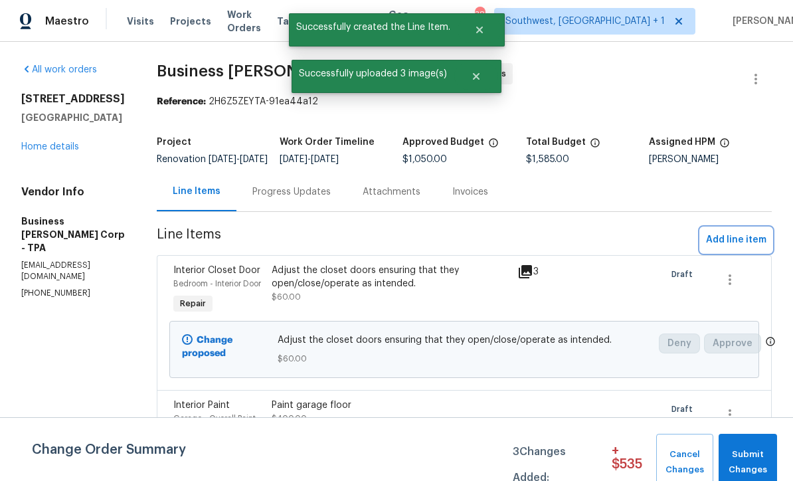
click at [735, 252] on button "Add line item" at bounding box center [735, 240] width 71 height 25
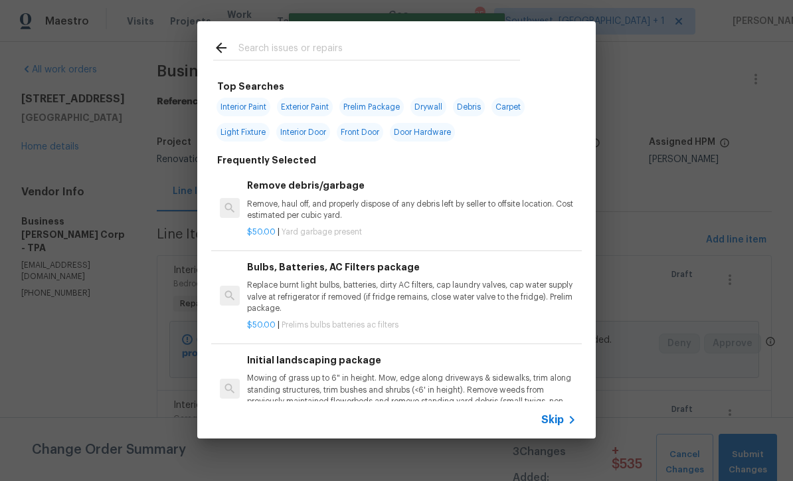
click at [566, 420] on icon at bounding box center [572, 420] width 16 height 16
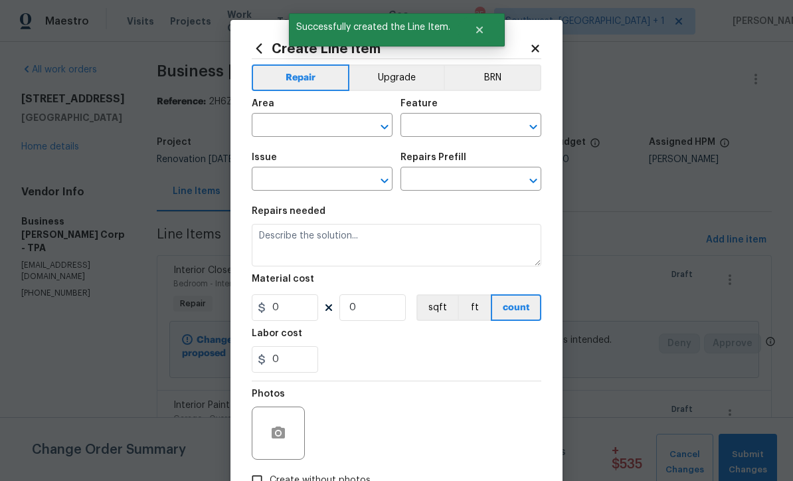
click at [276, 117] on input "text" at bounding box center [304, 126] width 104 height 21
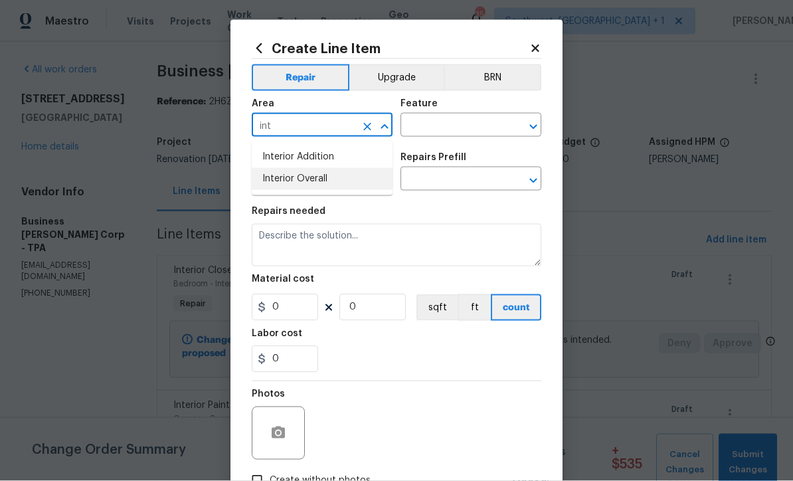
click at [271, 177] on li "Interior Overall" at bounding box center [322, 179] width 141 height 22
type input "Interior Overall"
click at [480, 119] on input "text" at bounding box center [452, 126] width 104 height 21
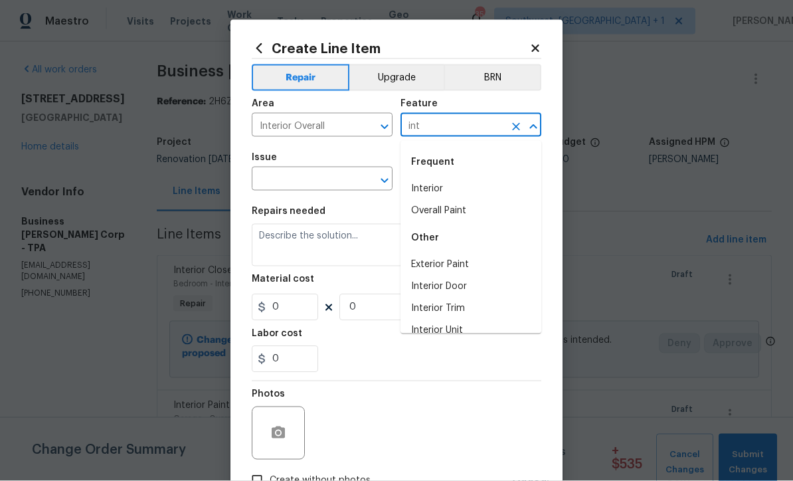
click at [446, 184] on li "Interior" at bounding box center [470, 189] width 141 height 22
type input "Interior"
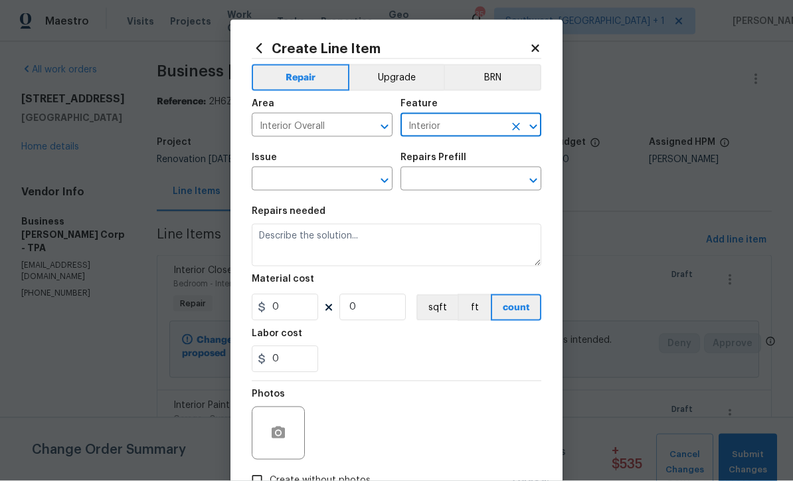
click at [284, 179] on input "text" at bounding box center [304, 180] width 104 height 21
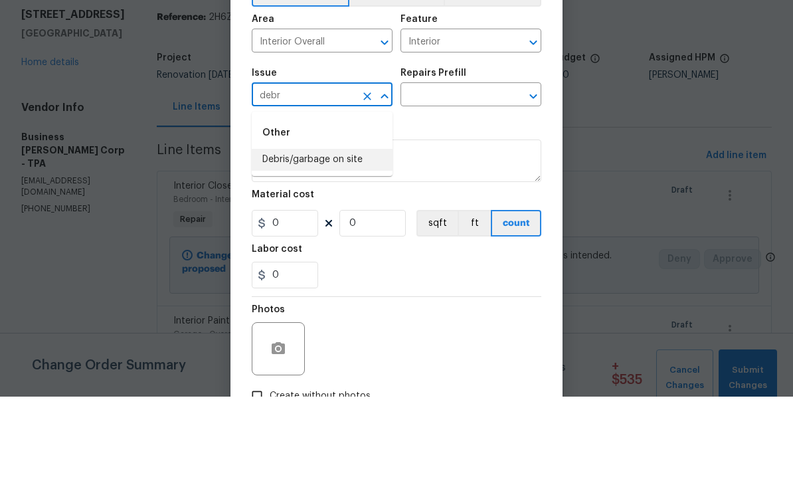
click at [279, 233] on li "Debris/garbage on site" at bounding box center [322, 244] width 141 height 22
type input "Debris/garbage on site"
click at [497, 170] on input "text" at bounding box center [452, 180] width 104 height 21
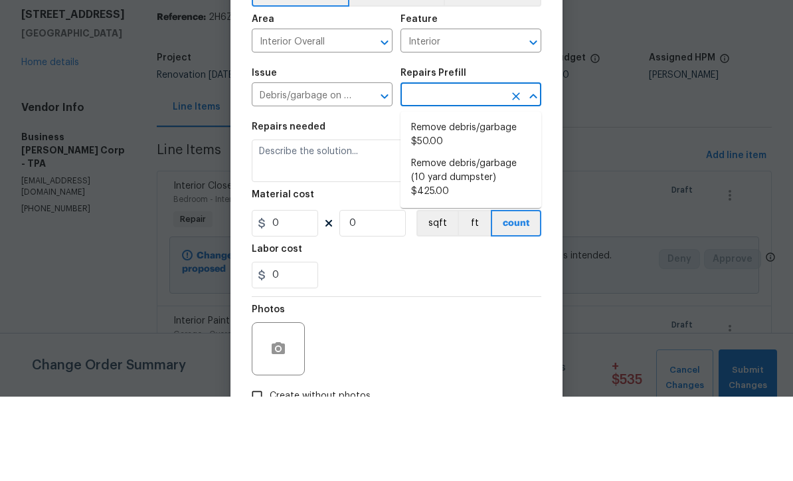
click at [494, 201] on li "Remove debris/garbage $50.00" at bounding box center [470, 219] width 141 height 36
type input "Remove debris/garbage $50.00"
type textarea "Remove, haul off, and properly dispose of any debris left by seller to offsite …"
type input "1"
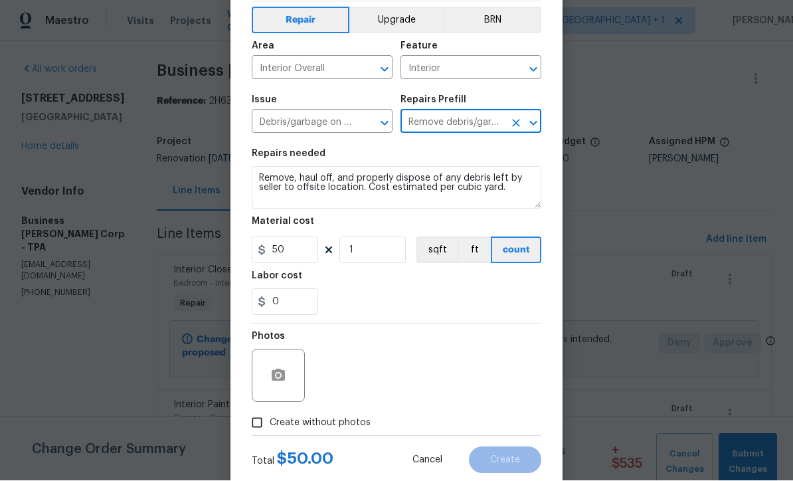
scroll to position [60, 0]
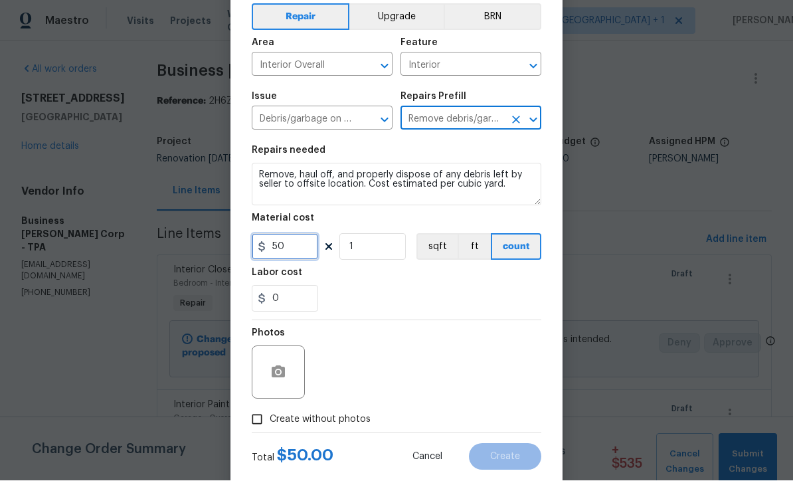
click at [301, 241] on input "50" at bounding box center [285, 247] width 66 height 27
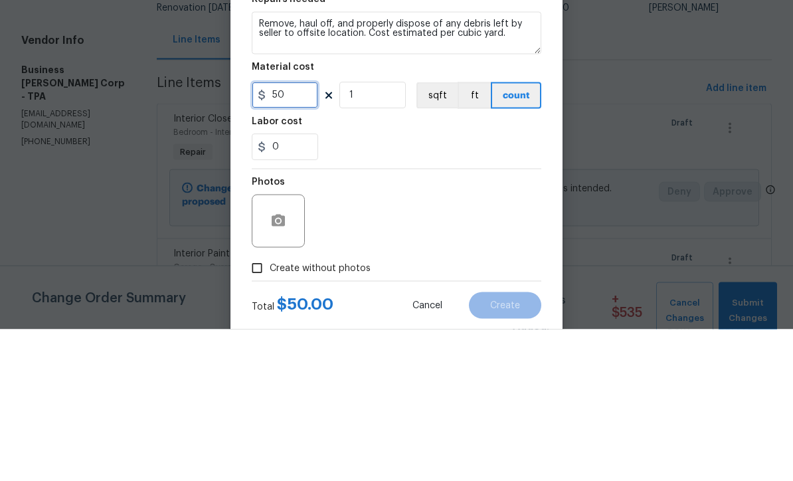
click at [302, 234] on input "50" at bounding box center [285, 247] width 66 height 27
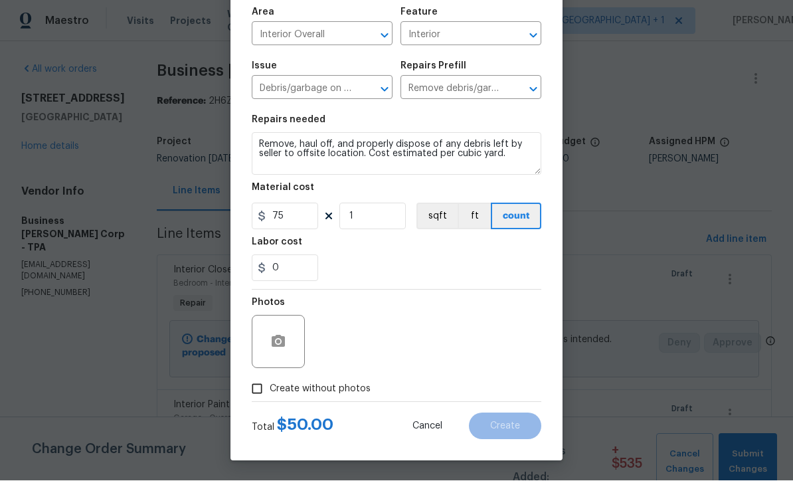
scroll to position [94, 0]
type input "75"
click at [253, 391] on input "Create without photos" at bounding box center [256, 388] width 25 height 25
checkbox input "true"
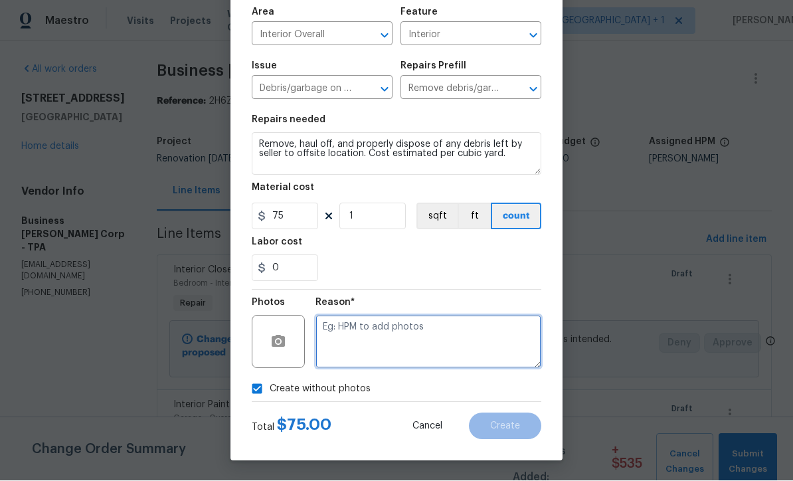
click at [463, 345] on textarea at bounding box center [428, 341] width 226 height 53
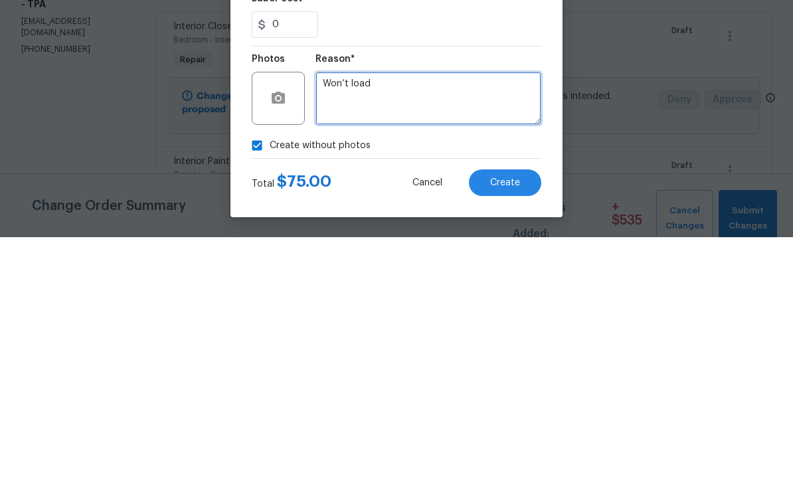
type textarea "Won’t load"
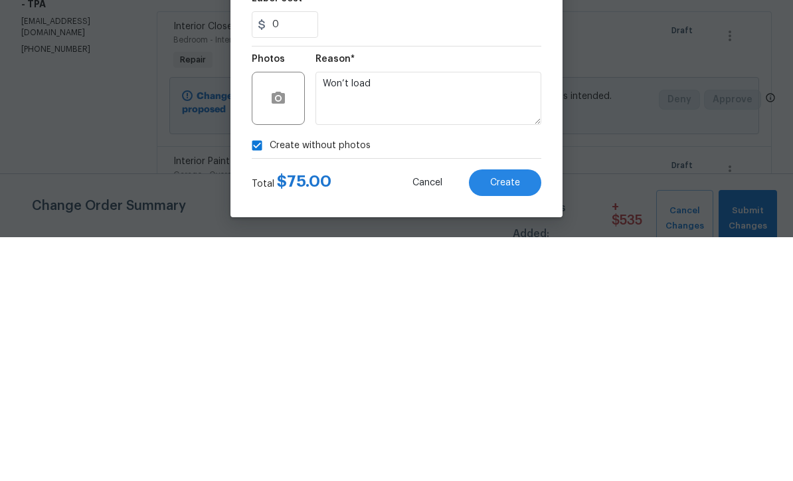
click at [510, 421] on span "Create" at bounding box center [505, 426] width 30 height 10
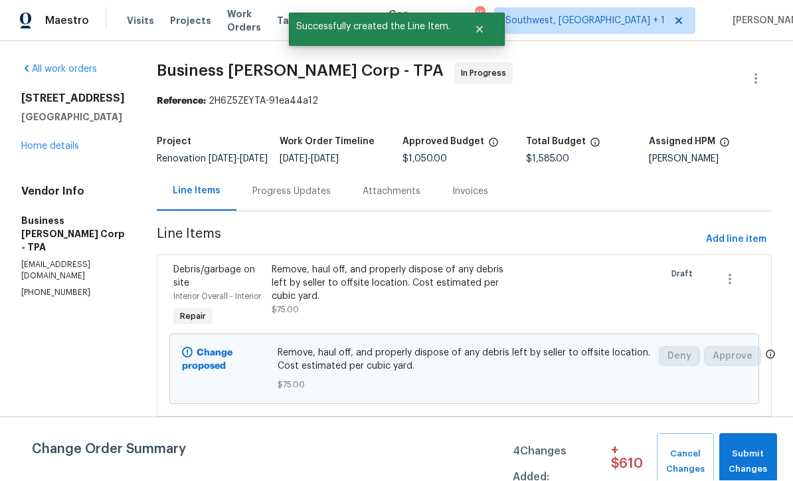
scroll to position [1, 0]
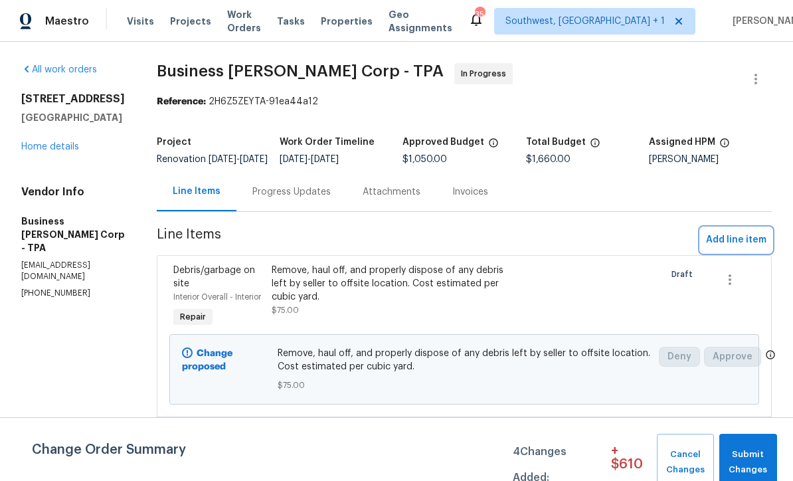
click at [739, 248] on span "Add line item" at bounding box center [736, 240] width 60 height 17
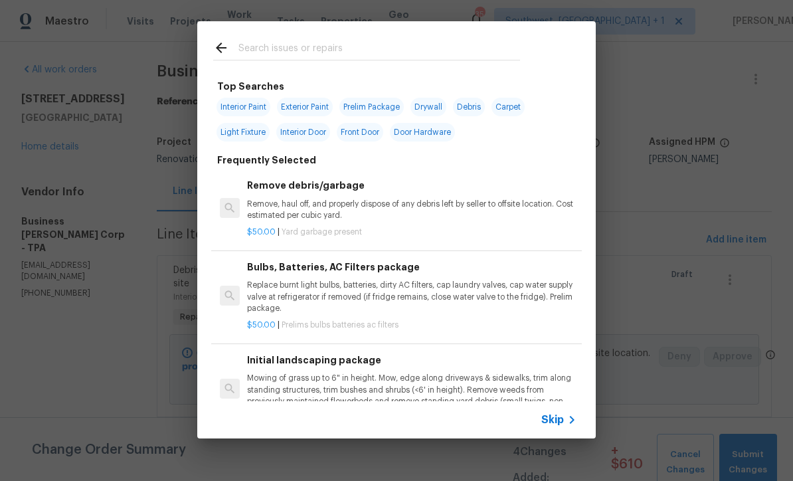
click at [562, 425] on span "Skip" at bounding box center [552, 419] width 23 height 13
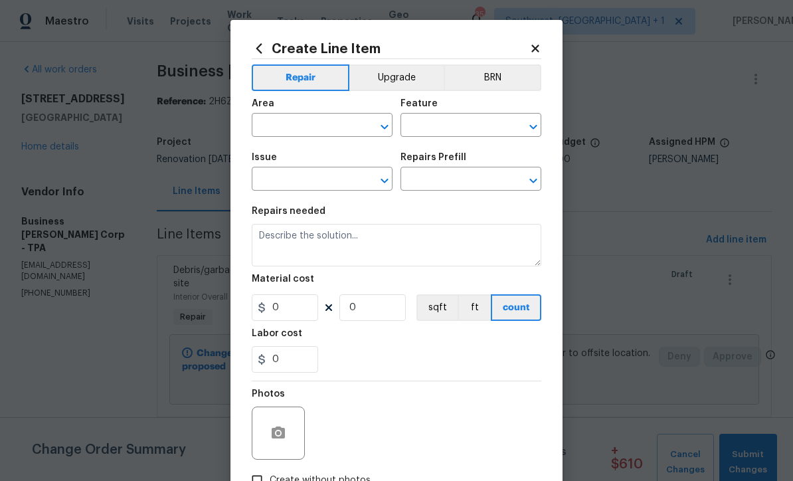
click at [279, 123] on input "text" at bounding box center [304, 126] width 104 height 21
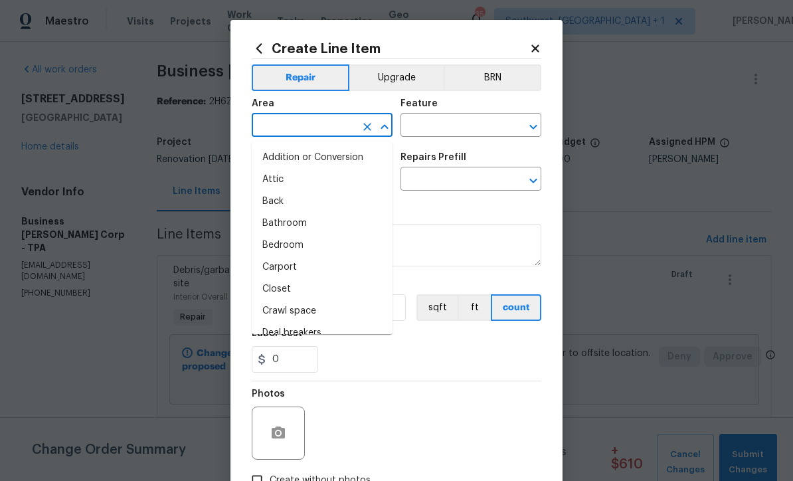
scroll to position [0, 0]
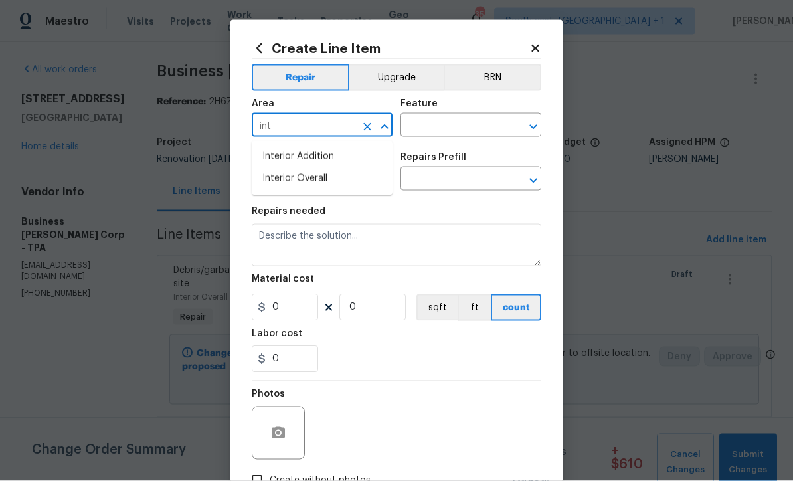
click at [272, 179] on li "Interior Overall" at bounding box center [322, 179] width 141 height 22
type input "Interior Overall"
click at [483, 122] on input "text" at bounding box center [452, 126] width 104 height 21
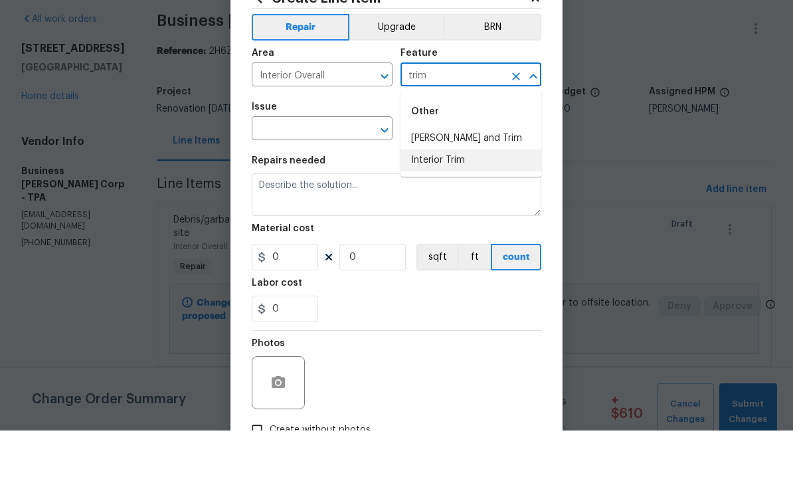
click at [469, 200] on li "Interior Trim" at bounding box center [470, 211] width 141 height 22
type input "Interior Trim"
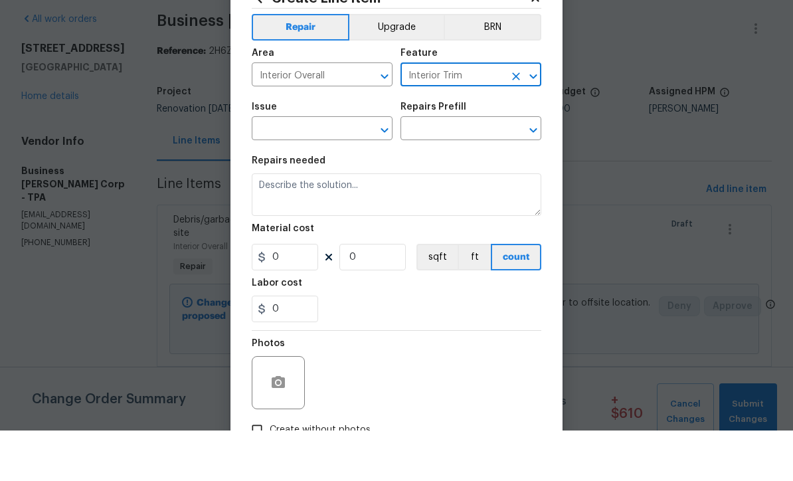
click at [284, 170] on input "text" at bounding box center [304, 180] width 104 height 21
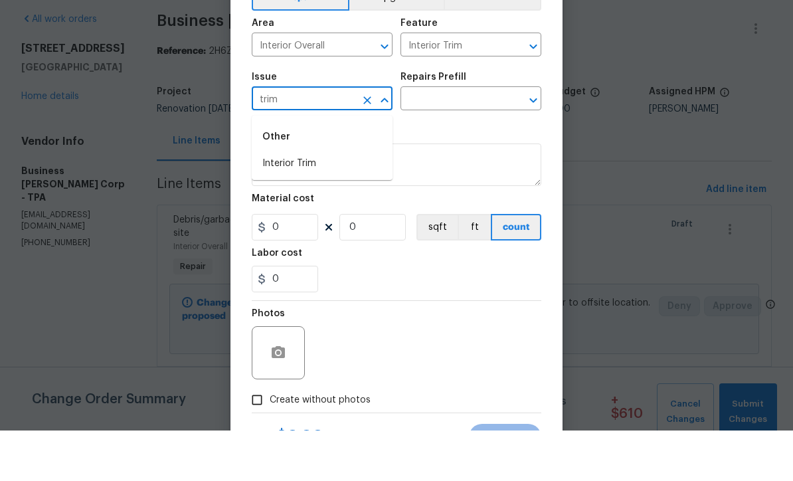
scroll to position [29, 0]
click at [279, 204] on li "Interior Trim" at bounding box center [322, 215] width 141 height 22
type input "Interior Trim"
click at [493, 141] on input "text" at bounding box center [452, 151] width 104 height 21
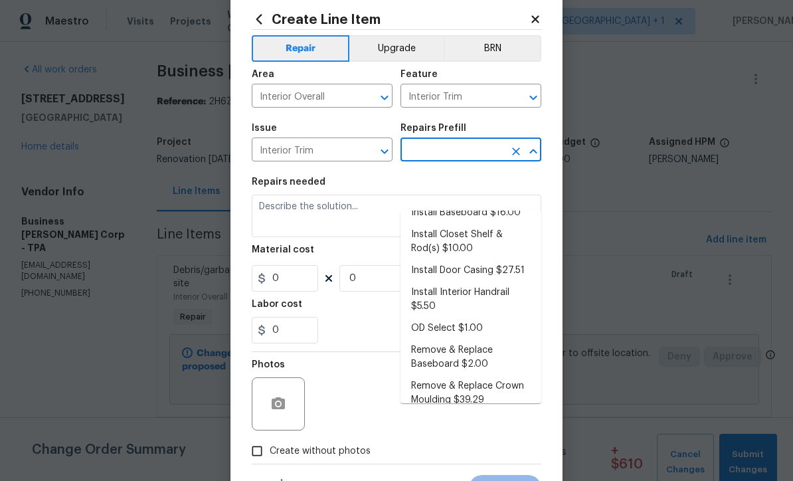
scroll to position [107, 0]
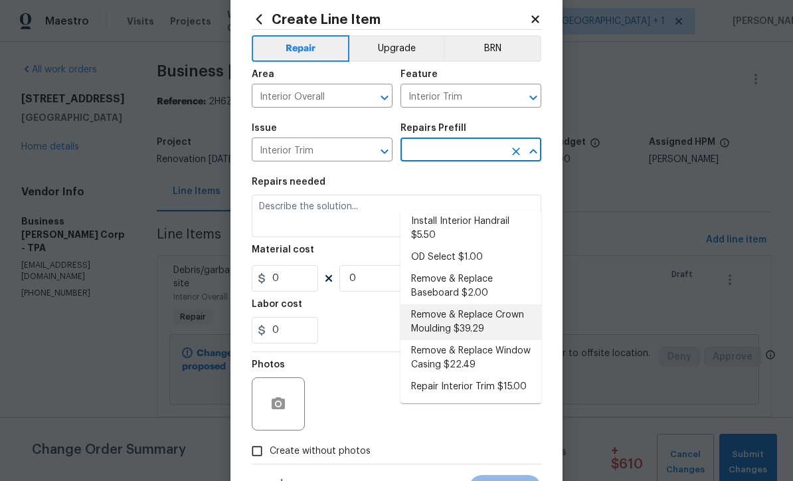
click at [509, 304] on li "Remove & Replace Crown Moulding $39.29" at bounding box center [470, 322] width 141 height 36
type input "Remove & Replace Crown Moulding $39.29"
type textarea "Remove the existing crown moulding (if present) and install new. Ensure that th…"
type input "39.29"
type input "1"
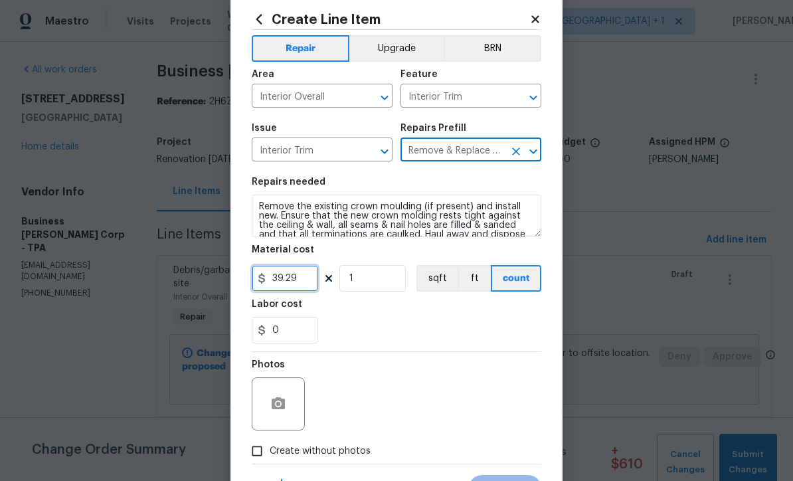
click at [310, 287] on input "39.29" at bounding box center [285, 278] width 66 height 27
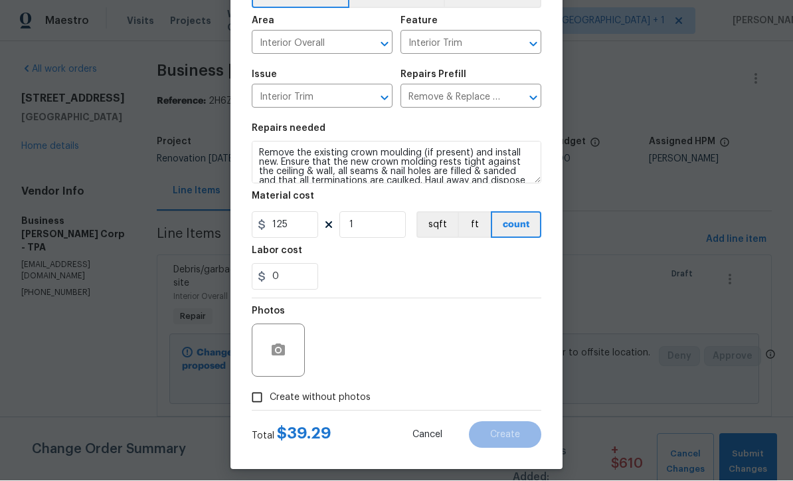
scroll to position [83, 0]
type input "125"
click at [252, 400] on input "Create without photos" at bounding box center [256, 396] width 25 height 25
checkbox input "true"
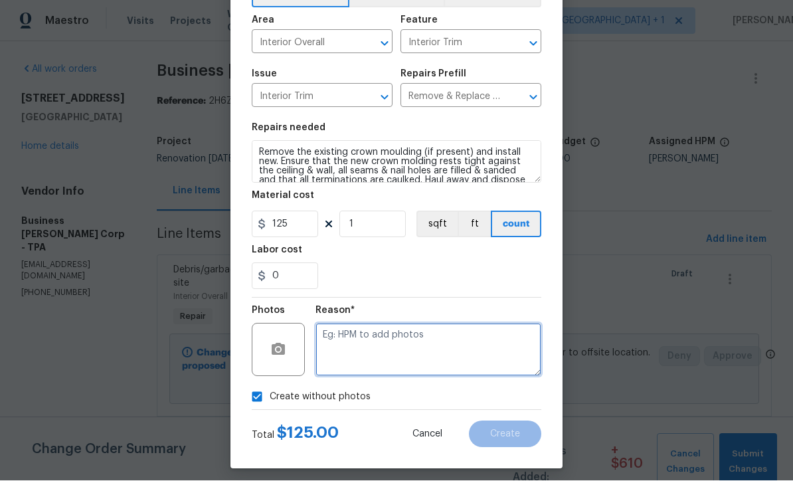
click at [480, 356] on textarea at bounding box center [428, 349] width 226 height 53
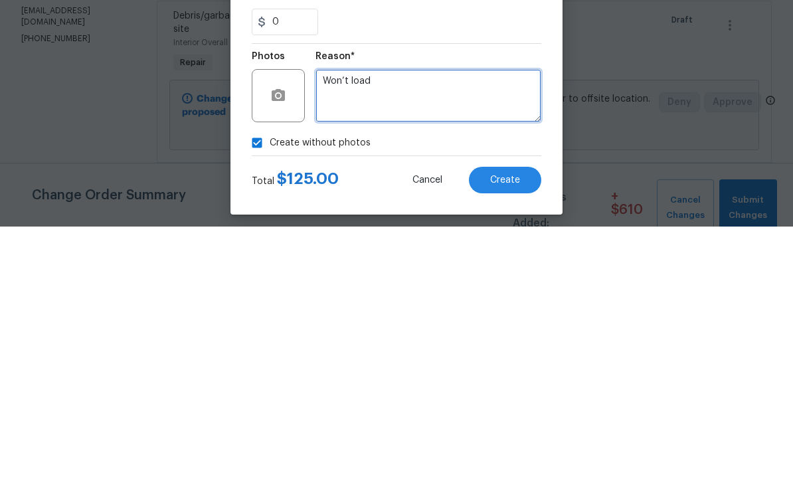
type textarea "Won’t load"
click at [510, 421] on button "Create" at bounding box center [505, 434] width 72 height 27
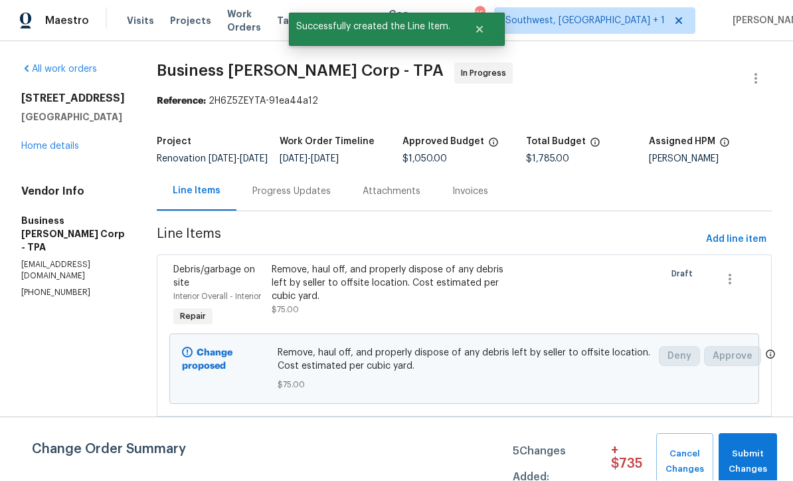
scroll to position [1, 0]
click at [741, 461] on span "Submit Changes" at bounding box center [747, 462] width 45 height 31
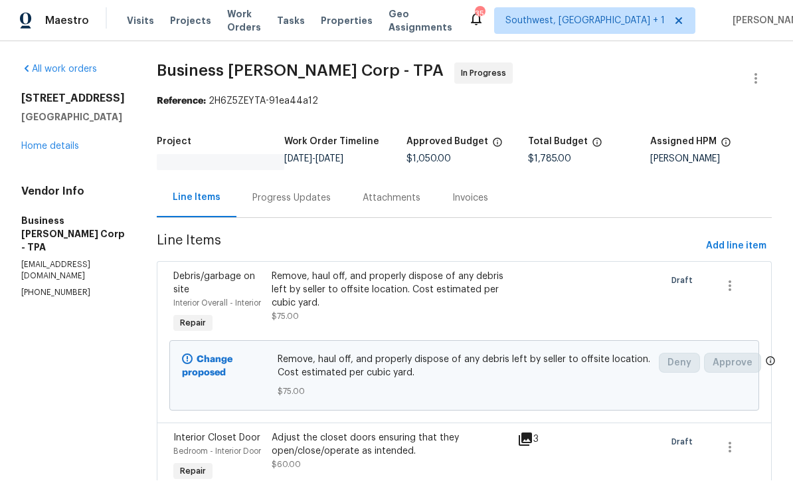
scroll to position [1, 0]
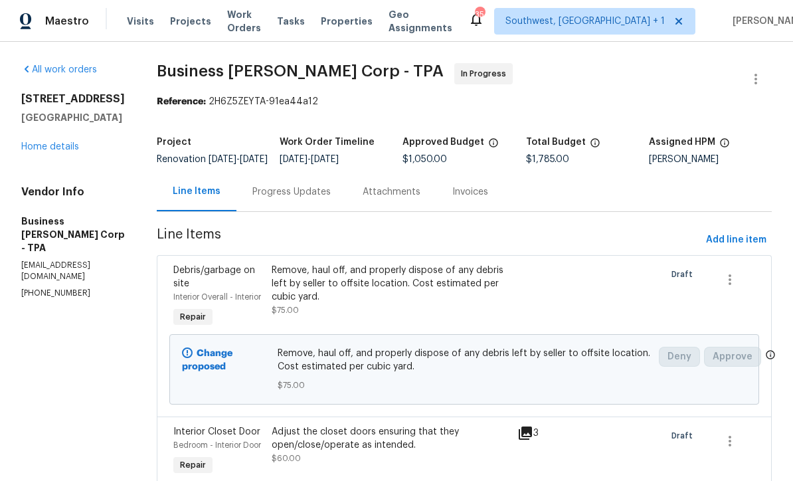
click at [43, 148] on link "Home details" at bounding box center [50, 146] width 58 height 9
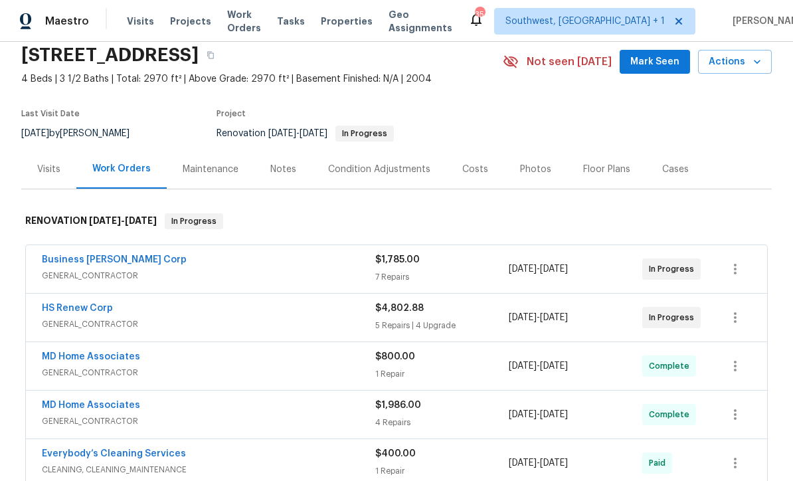
scroll to position [59, 0]
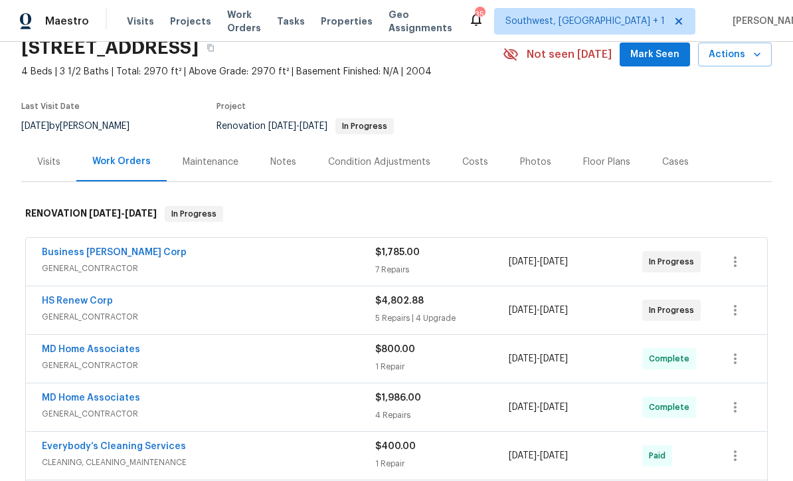
click at [63, 248] on link "Business [PERSON_NAME] Corp" at bounding box center [114, 252] width 145 height 9
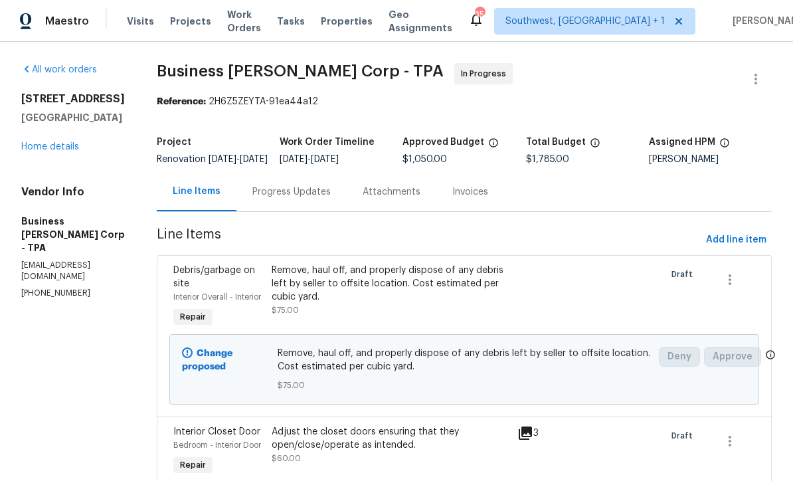
click at [40, 142] on link "Home details" at bounding box center [50, 146] width 58 height 9
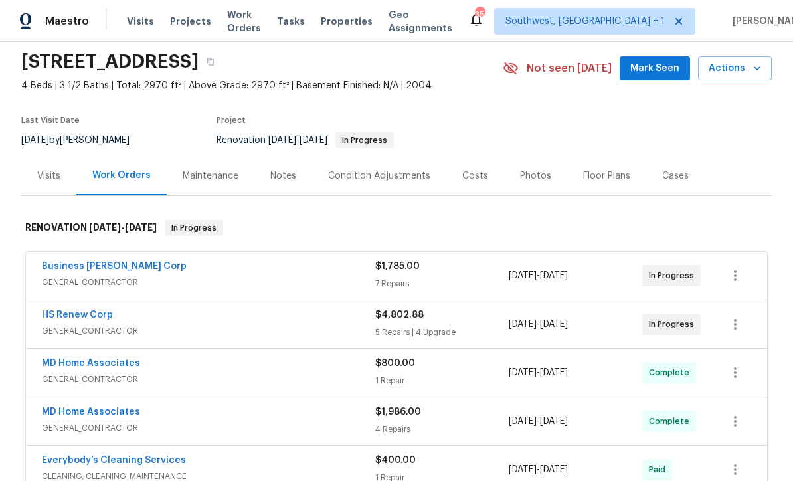
scroll to position [77, 0]
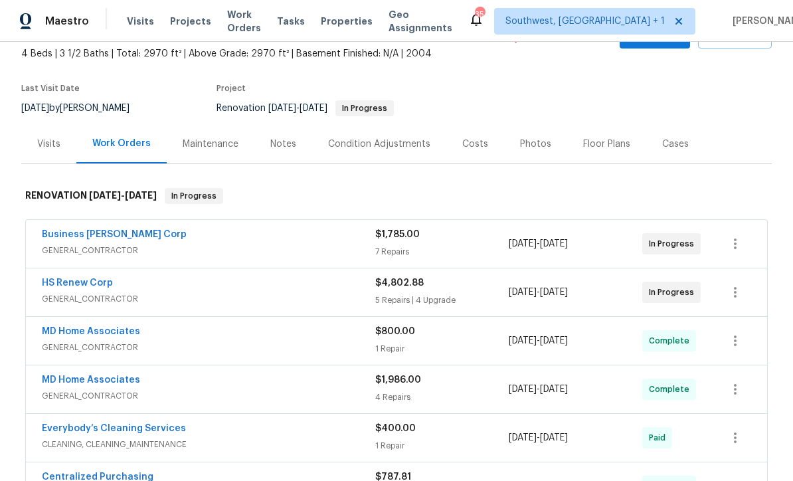
click at [58, 238] on link "Business [PERSON_NAME] Corp" at bounding box center [114, 234] width 145 height 9
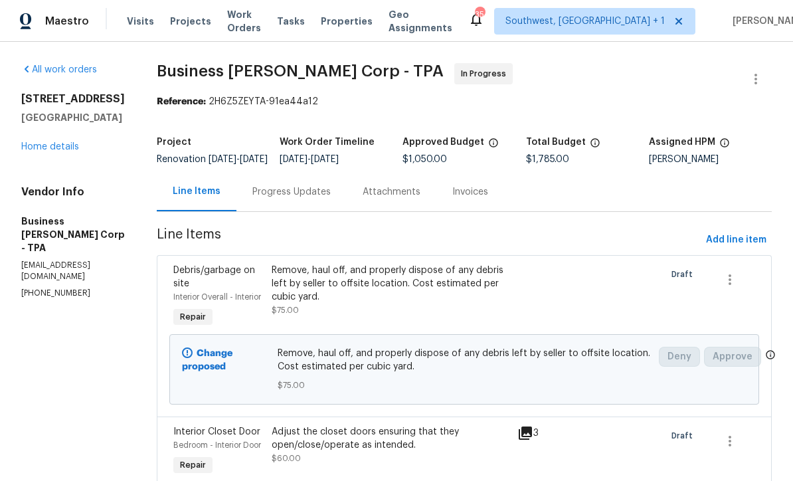
click at [737, 248] on span "Add line item" at bounding box center [736, 240] width 60 height 17
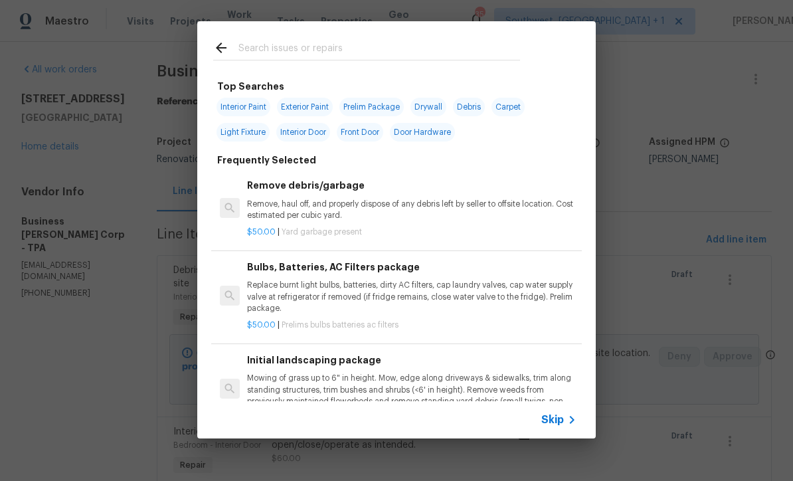
click at [556, 423] on span "Skip" at bounding box center [552, 419] width 23 height 13
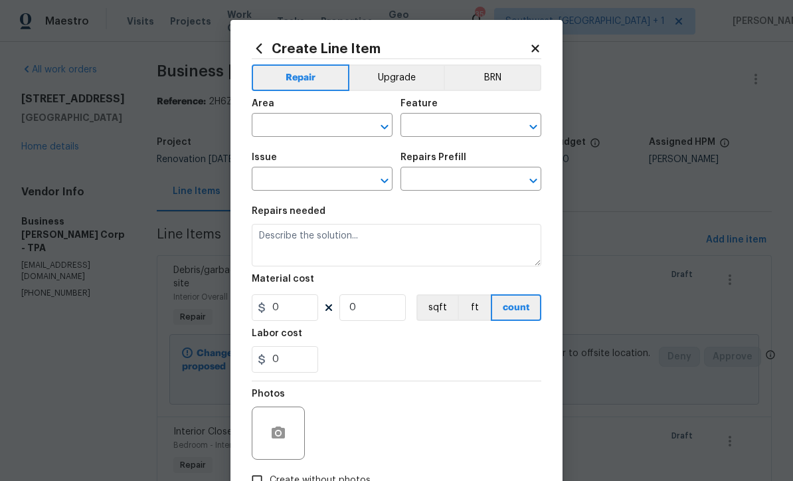
click at [274, 124] on input "text" at bounding box center [304, 126] width 104 height 21
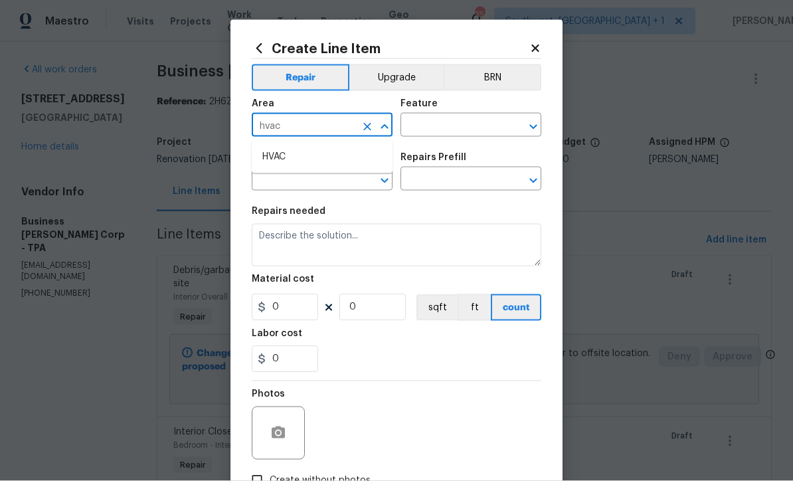
click at [297, 159] on li "HVAC" at bounding box center [322, 157] width 141 height 22
type input "HVAC"
click at [443, 133] on input "text" at bounding box center [452, 126] width 104 height 21
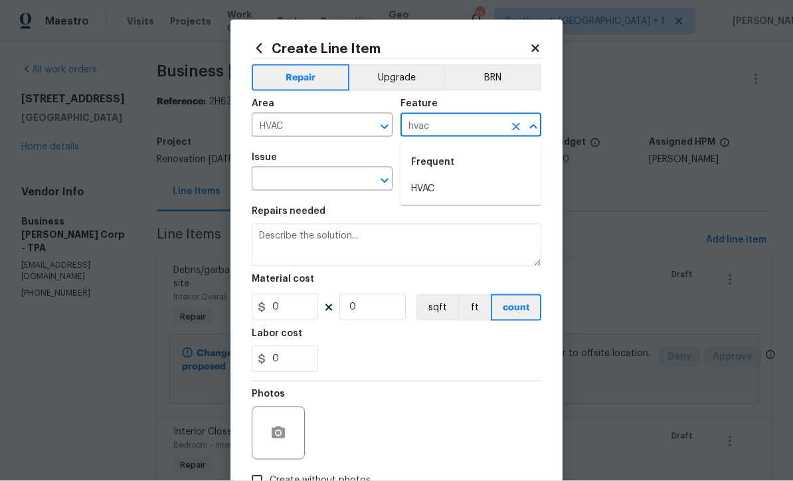
click at [431, 191] on li "HVAC" at bounding box center [470, 189] width 141 height 22
type input "HVAC"
click at [357, 177] on div "​" at bounding box center [322, 180] width 141 height 21
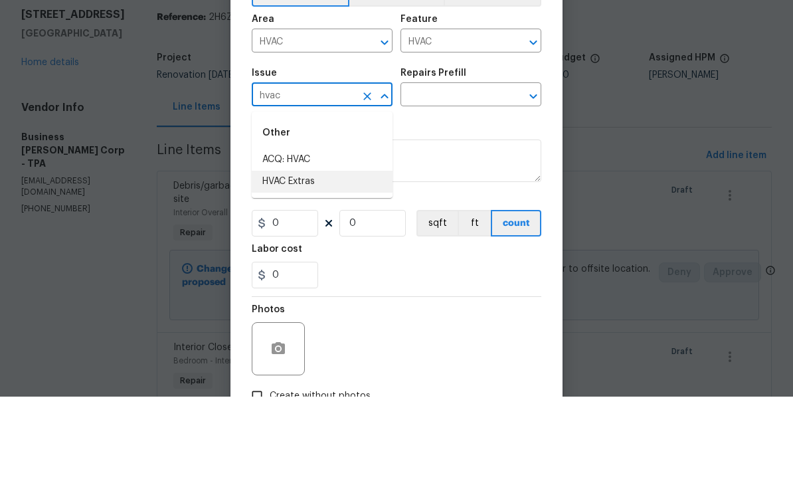
click at [319, 255] on li "HVAC Extras" at bounding box center [322, 266] width 141 height 22
type input "HVAC Extras"
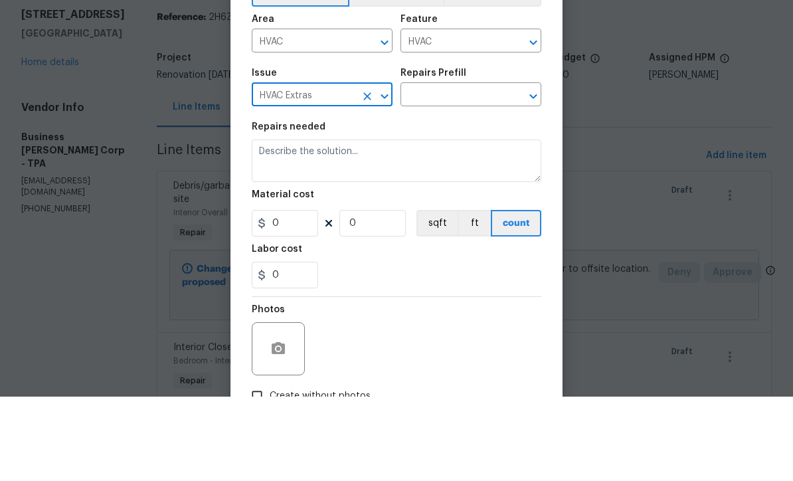
click at [466, 170] on input "text" at bounding box center [452, 180] width 104 height 21
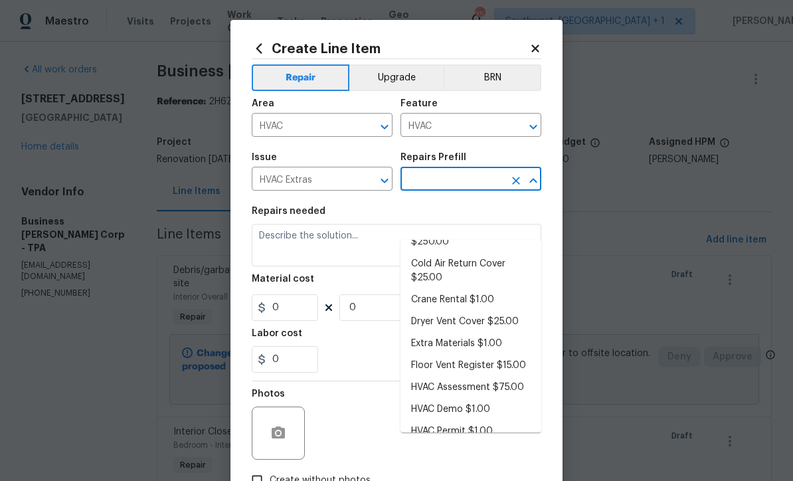
scroll to position [48, 0]
click at [510, 378] on li "HVAC Assessment $75.00" at bounding box center [470, 389] width 141 height 22
type input "HVAC Assessment $75.00"
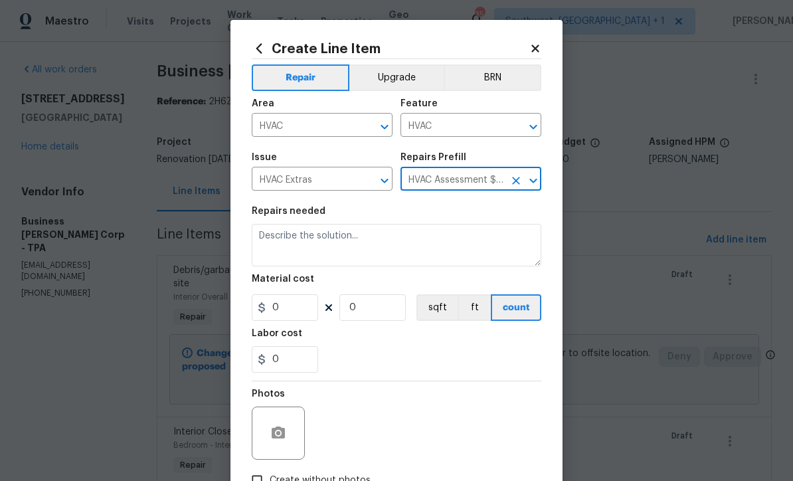
type textarea "HVAC not working properly. Inspect system and diagnose problem."
type input "1"
type input "HVAC Assessment $75.00"
type input "75"
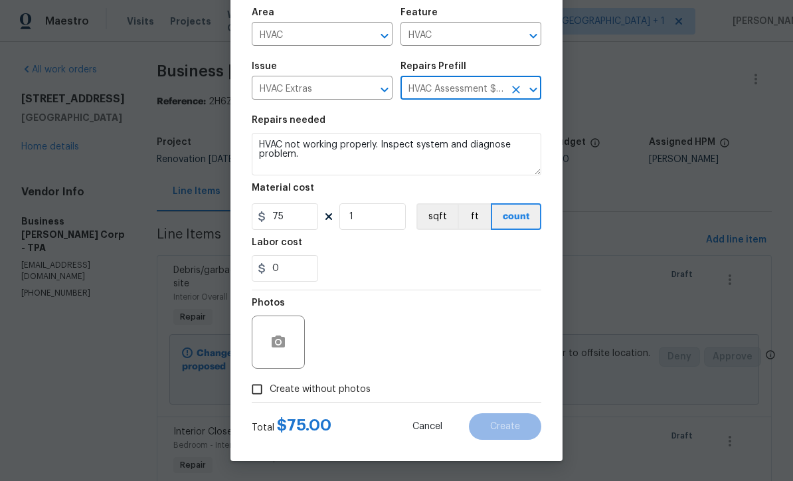
scroll to position [94, 0]
click at [254, 396] on input "Create without photos" at bounding box center [256, 388] width 25 height 25
checkbox input "true"
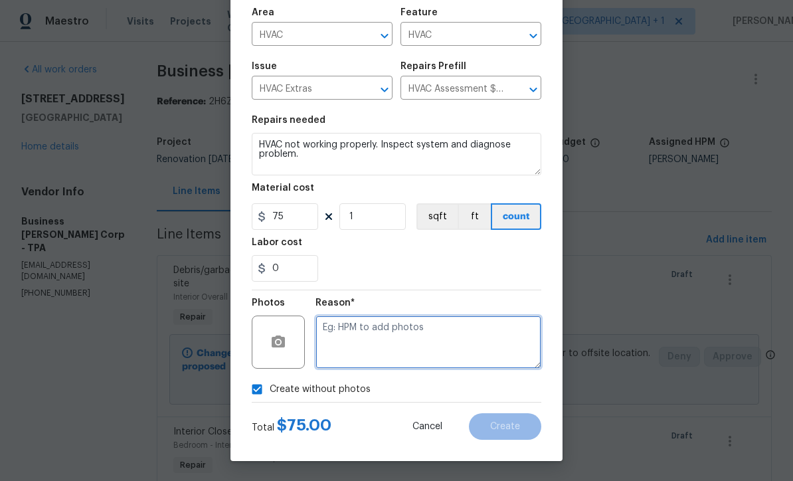
click at [449, 347] on textarea at bounding box center [428, 341] width 226 height 53
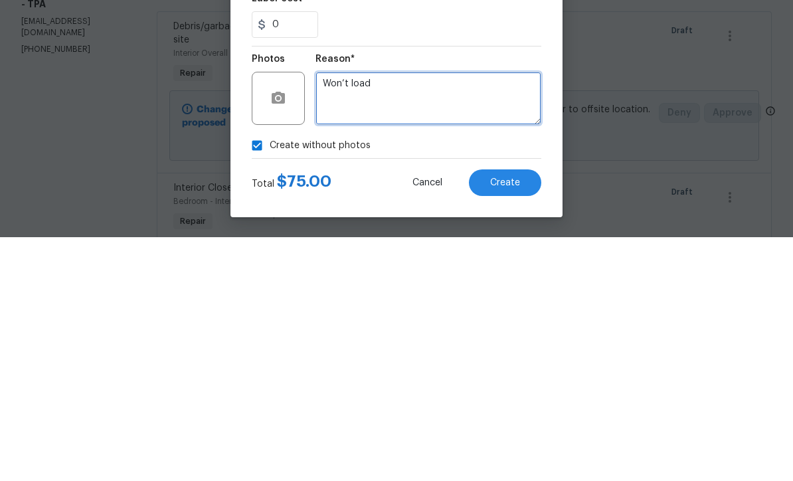
type textarea "Won’t load"
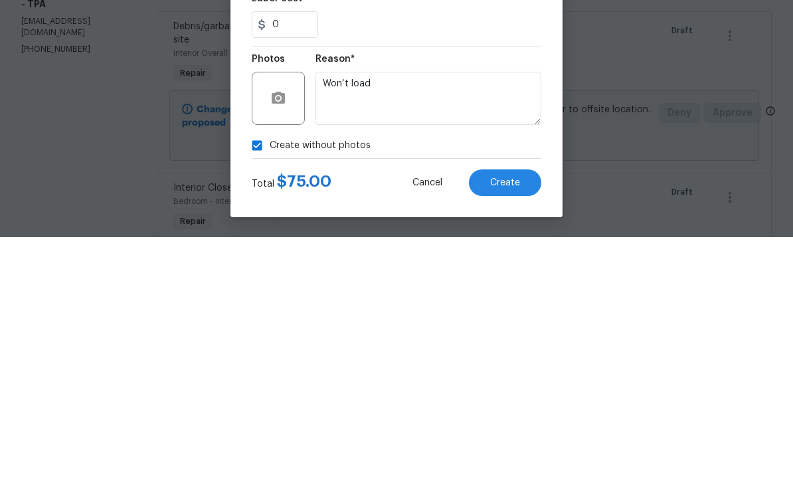
click at [512, 421] on span "Create" at bounding box center [505, 426] width 30 height 10
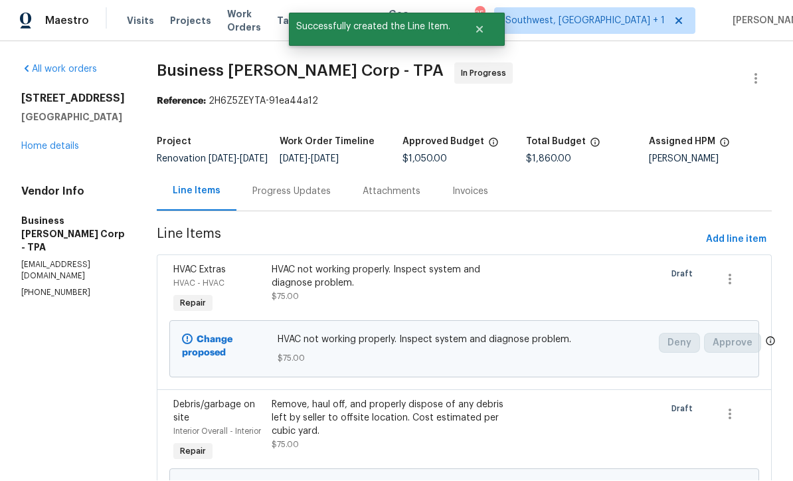
scroll to position [1, 0]
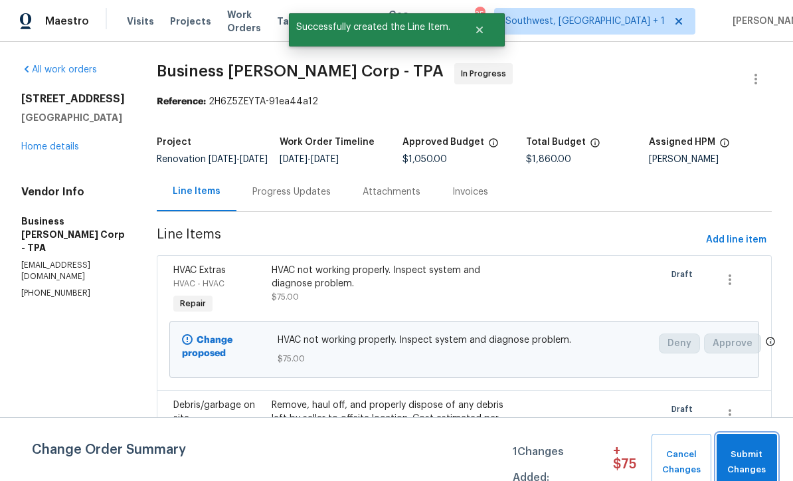
click at [738, 455] on span "Submit Changes" at bounding box center [746, 462] width 47 height 31
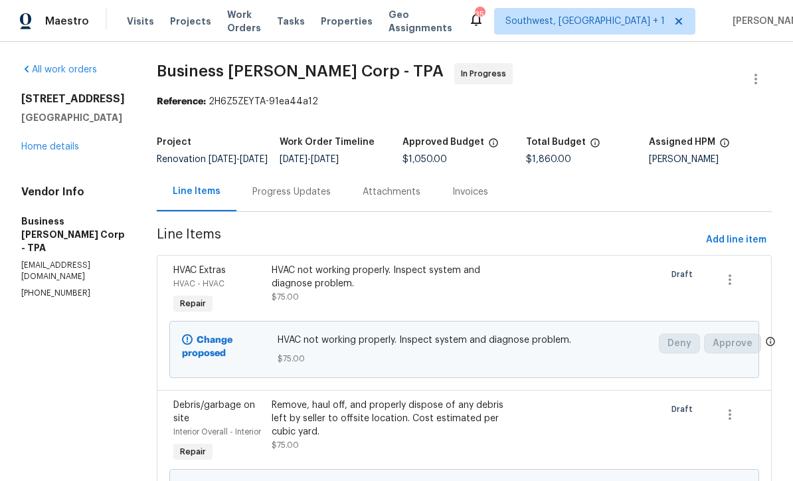
click at [38, 149] on link "Home details" at bounding box center [50, 146] width 58 height 9
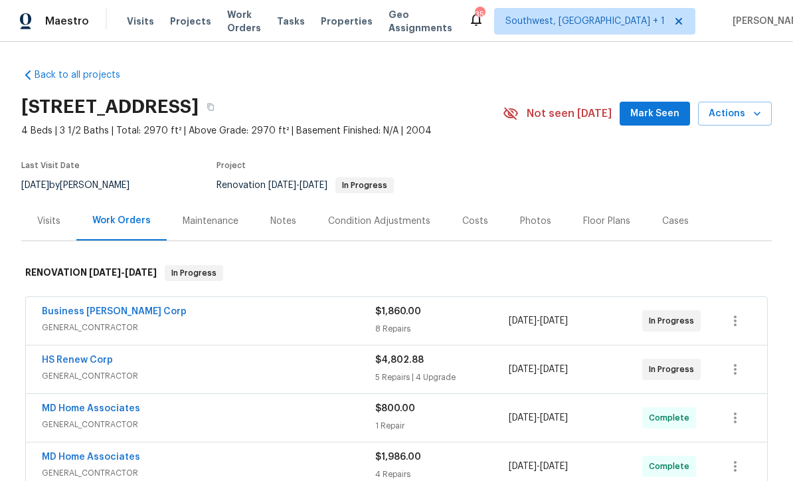
click at [64, 308] on link "Business [PERSON_NAME] Corp" at bounding box center [114, 311] width 145 height 9
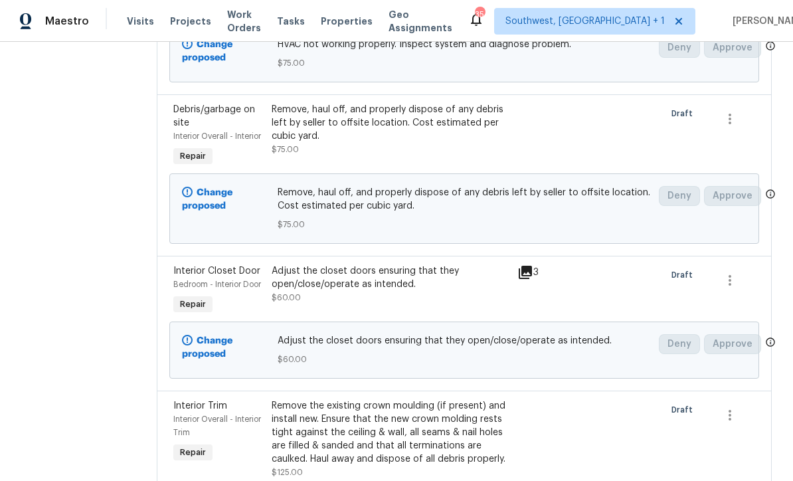
scroll to position [295, 0]
